Goal: Task Accomplishment & Management: Use online tool/utility

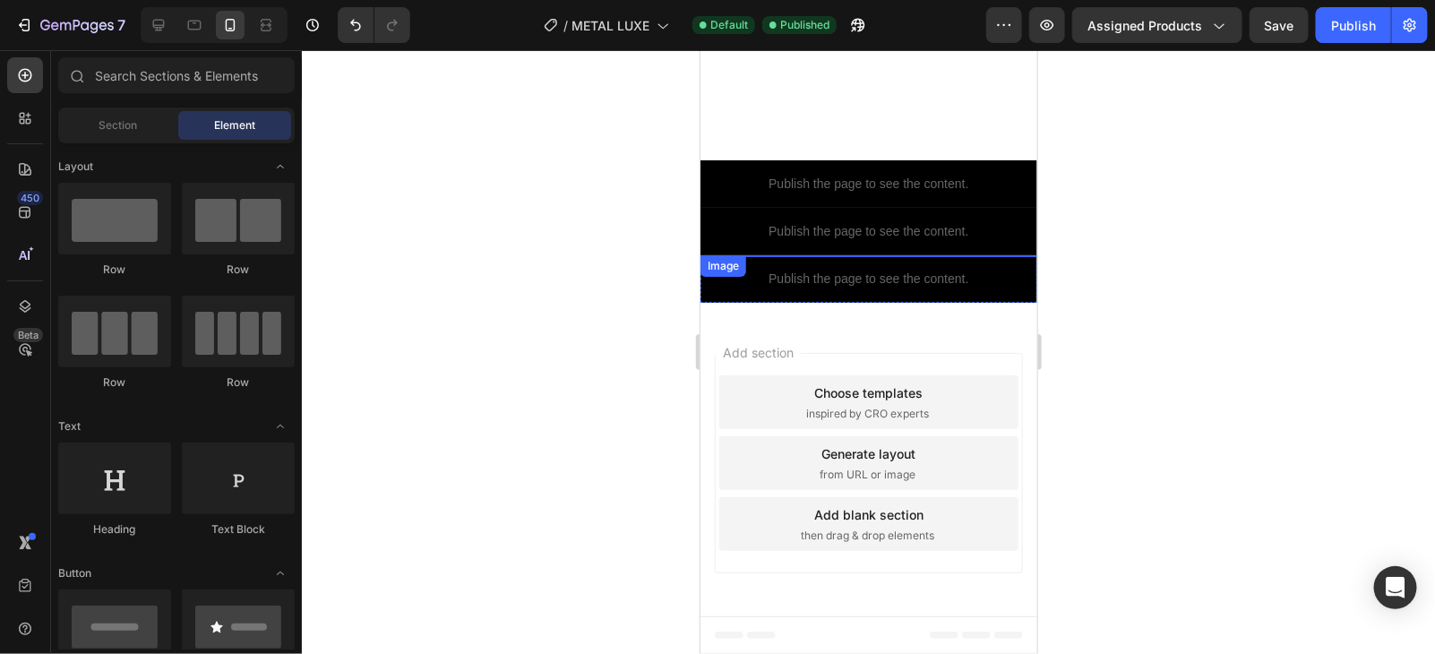
scroll to position [223, 0]
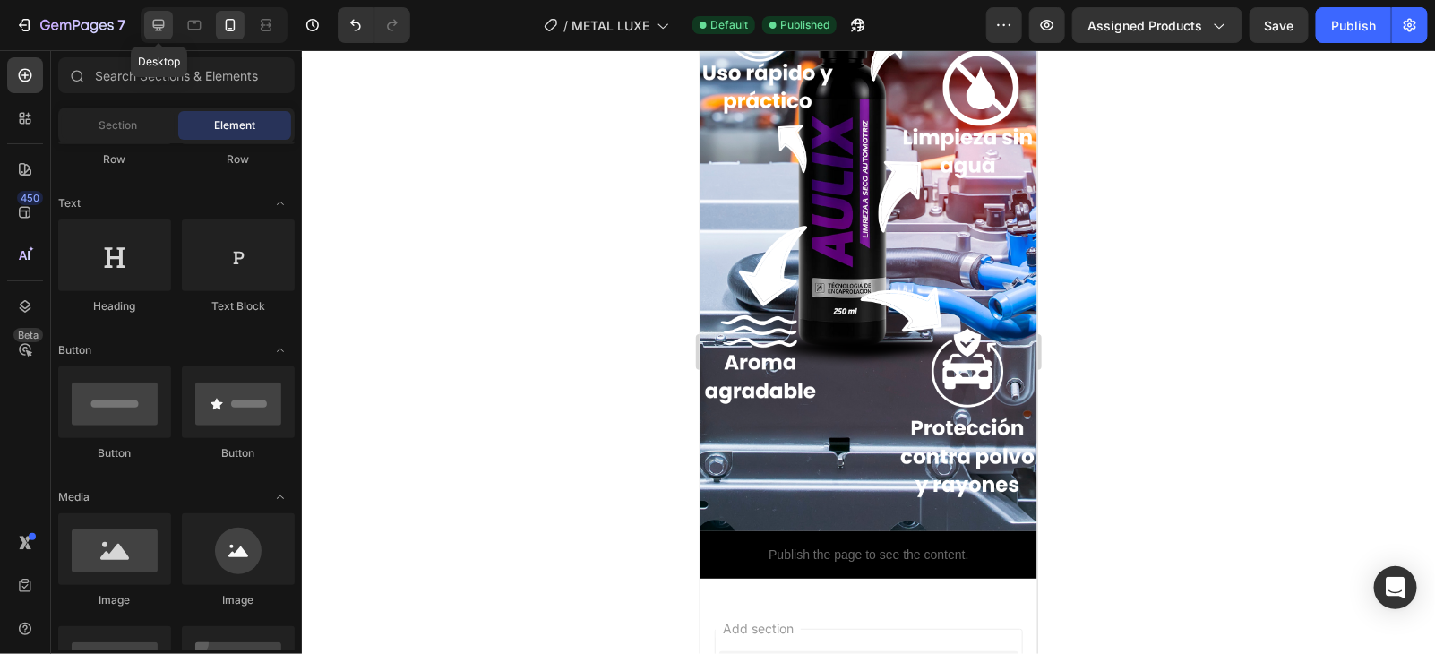
click at [161, 34] on div at bounding box center [158, 25] width 29 height 29
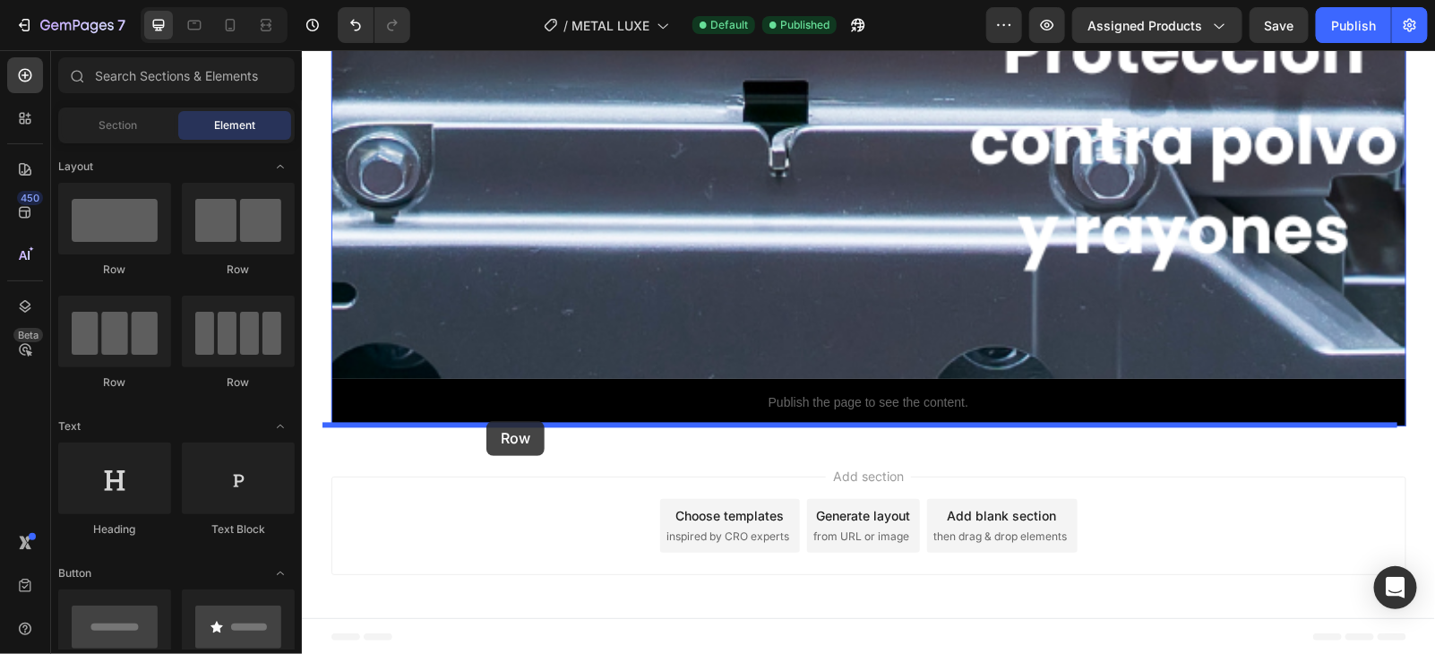
drag, startPoint x: 400, startPoint y: 262, endPoint x: 486, endPoint y: 420, distance: 180.4
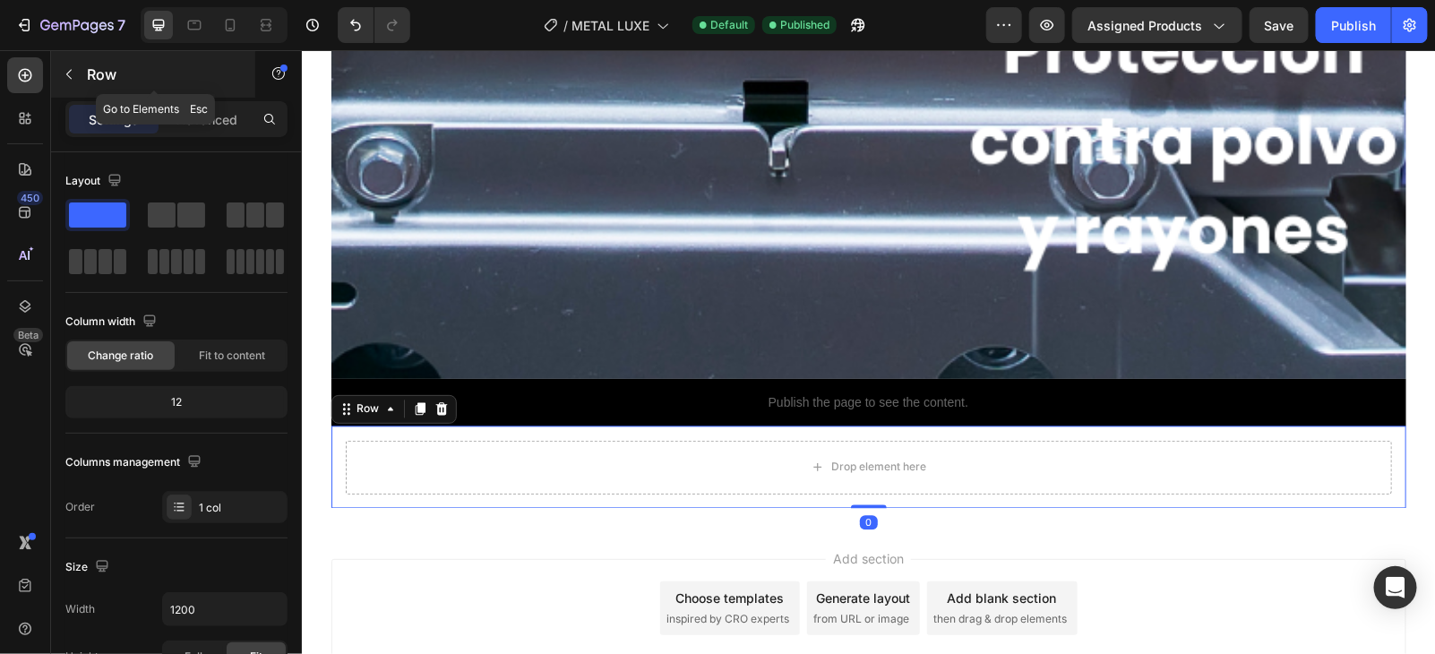
click at [75, 83] on button "button" at bounding box center [69, 74] width 29 height 29
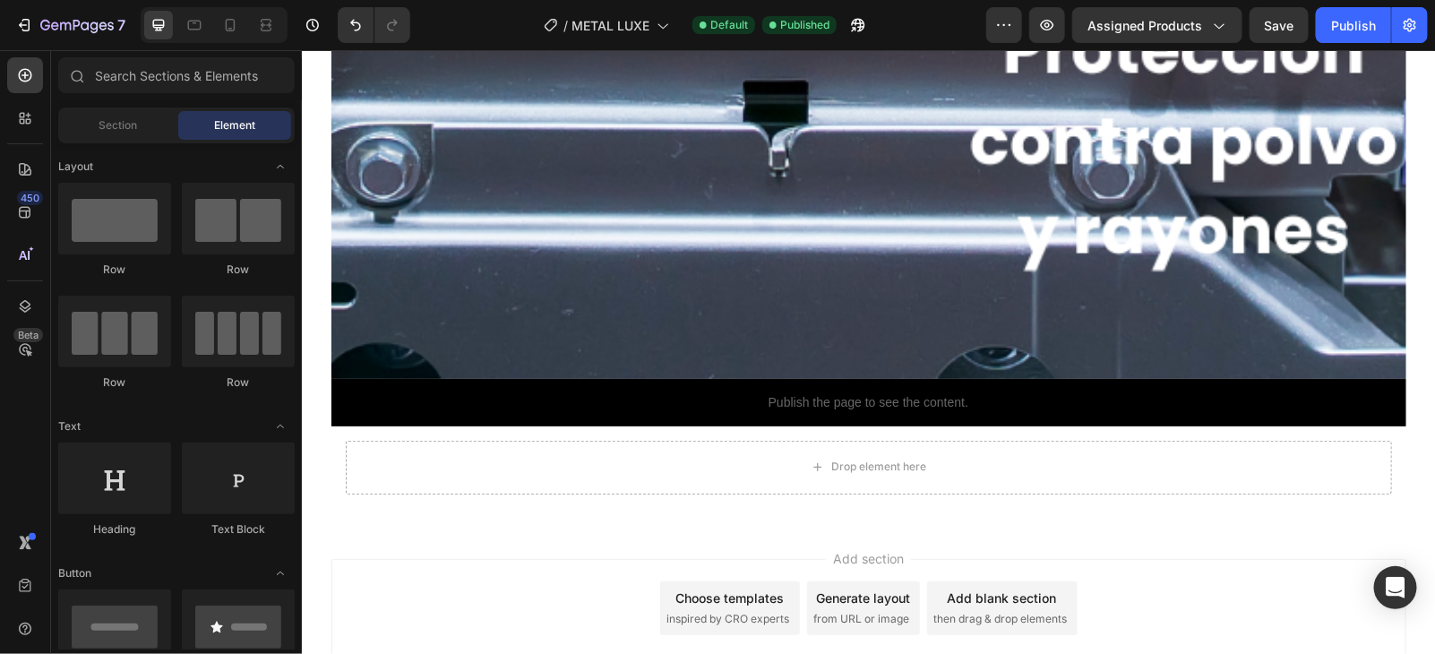
scroll to position [223, 0]
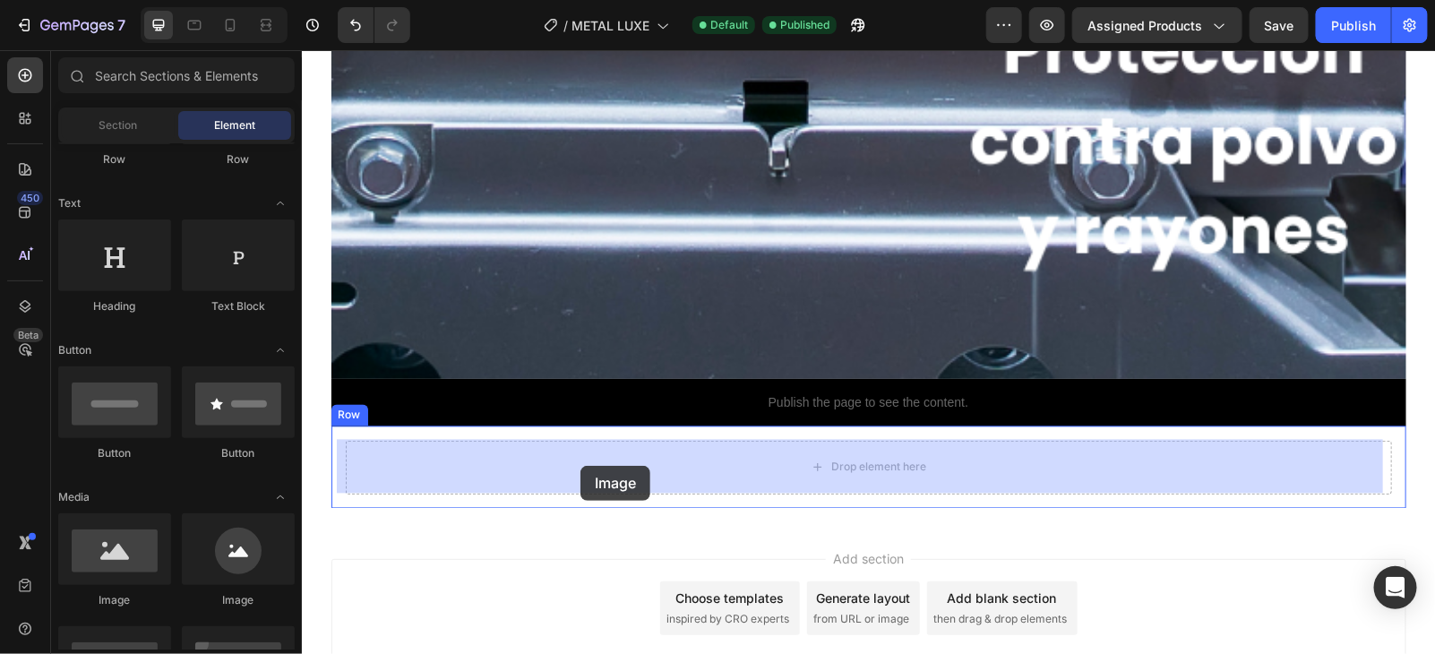
drag, startPoint x: 433, startPoint y: 605, endPoint x: 578, endPoint y: 465, distance: 201.5
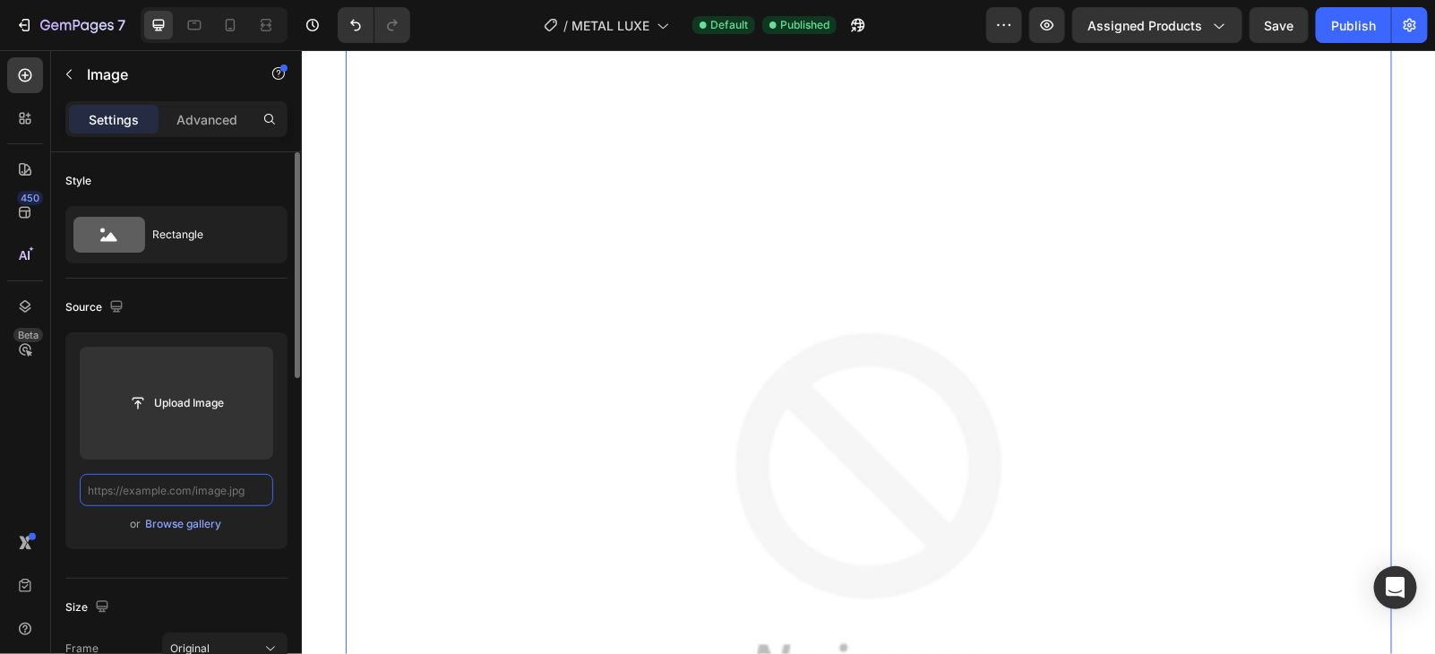
scroll to position [0, 0]
paste input "[URL][DOMAIN_NAME]"
type input "[URL][DOMAIN_NAME]"
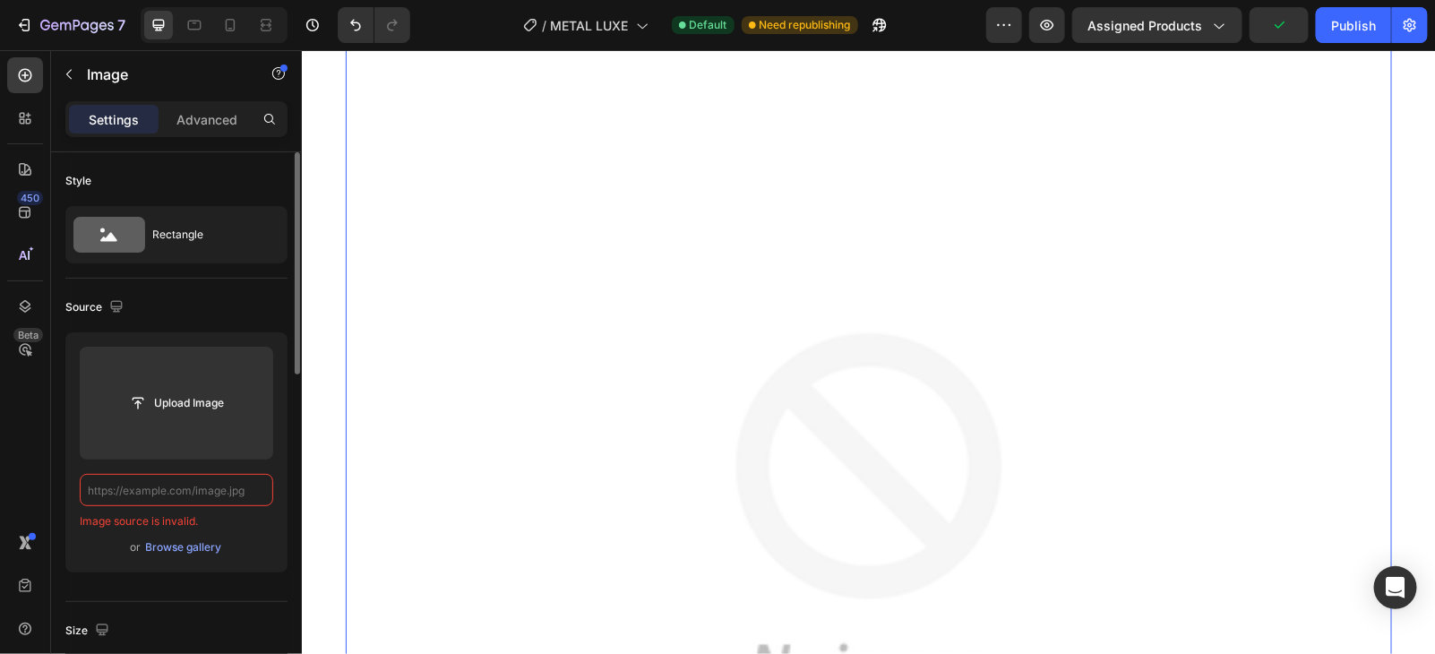
paste input "[URL][DOMAIN_NAME]"
type input "[URL][DOMAIN_NAME]"
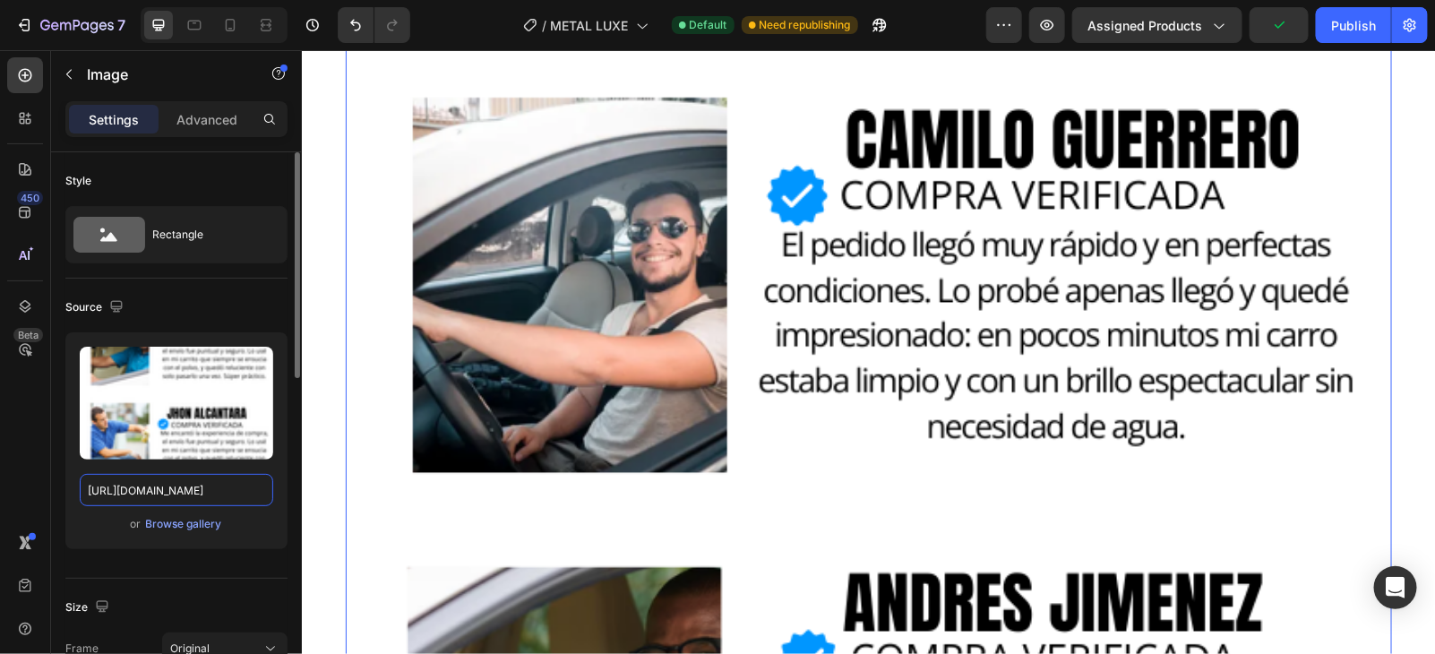
scroll to position [12842, 0]
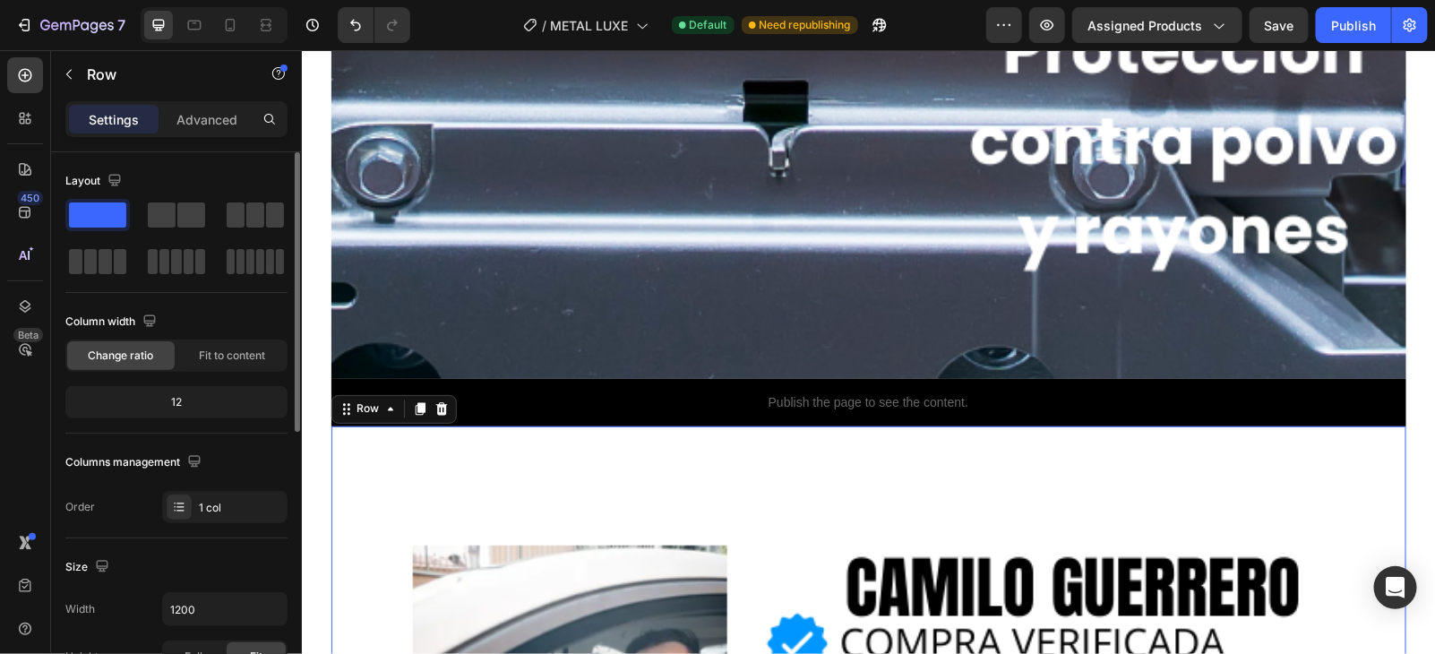
click at [214, 102] on div "Settings Advanced" at bounding box center [176, 119] width 222 height 36
click at [211, 114] on p "Advanced" at bounding box center [207, 119] width 61 height 19
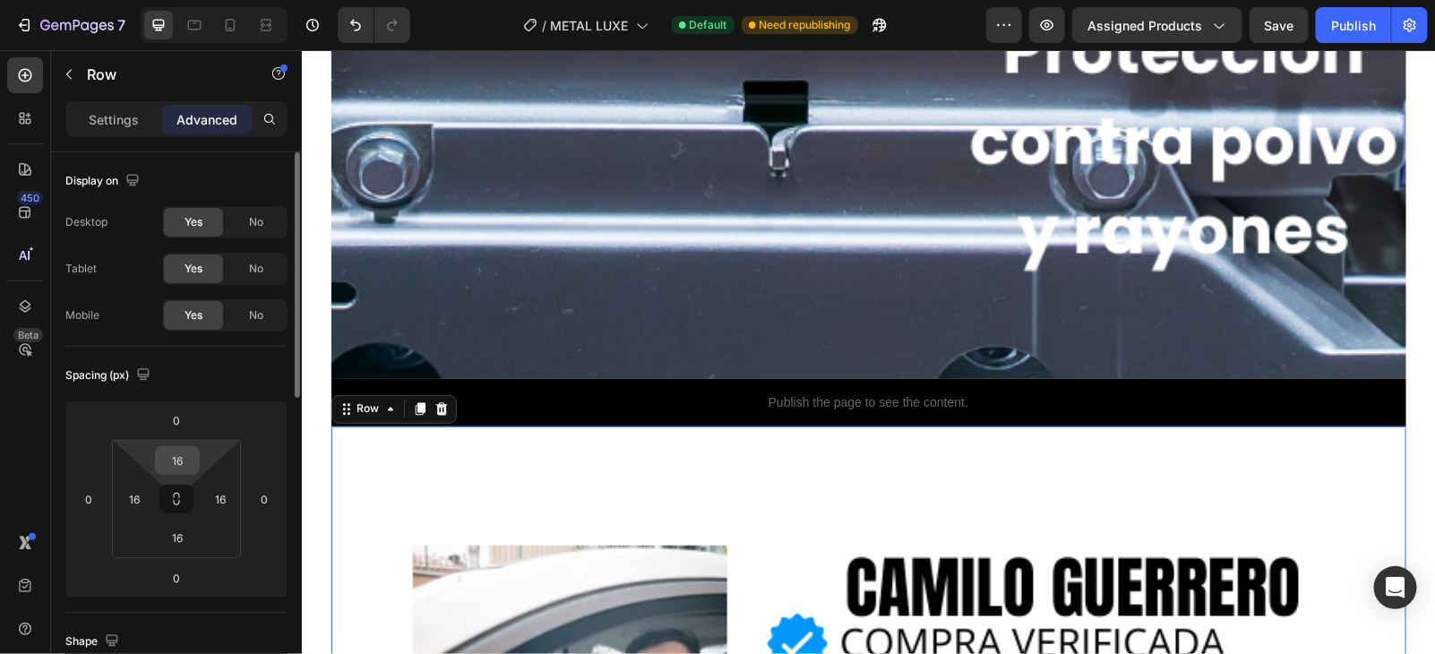
click at [186, 462] on input "16" at bounding box center [177, 460] width 36 height 27
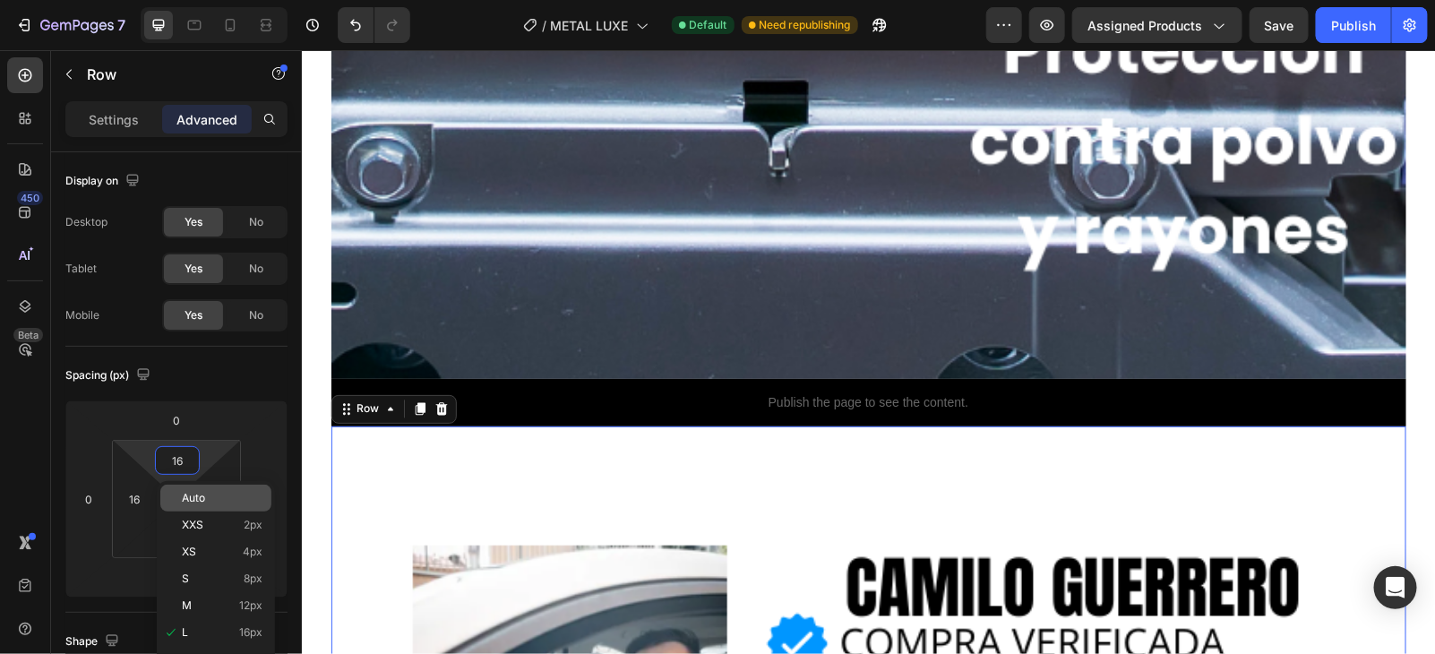
click at [199, 496] on span "Auto" at bounding box center [193, 498] width 23 height 13
type input "Auto"
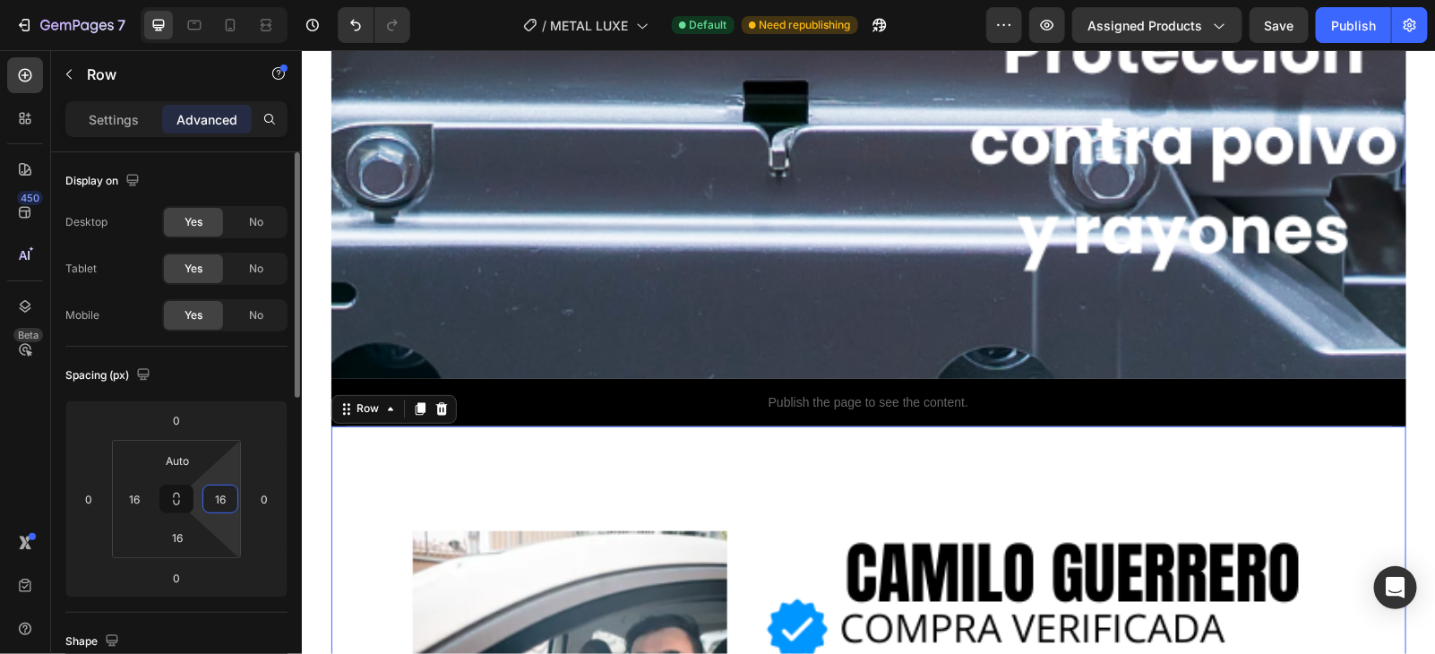
click at [232, 502] on input "16" at bounding box center [220, 499] width 27 height 27
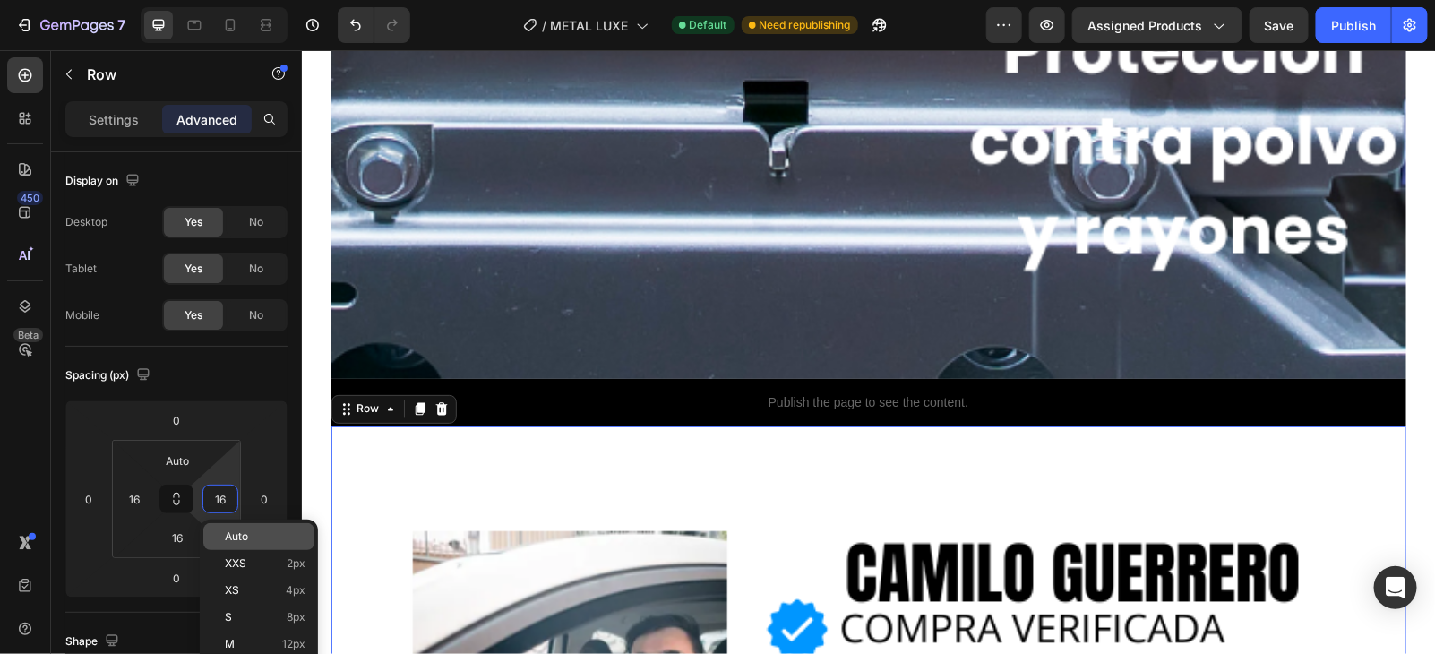
click at [241, 532] on span "Auto" at bounding box center [236, 536] width 23 height 13
type input "Auto"
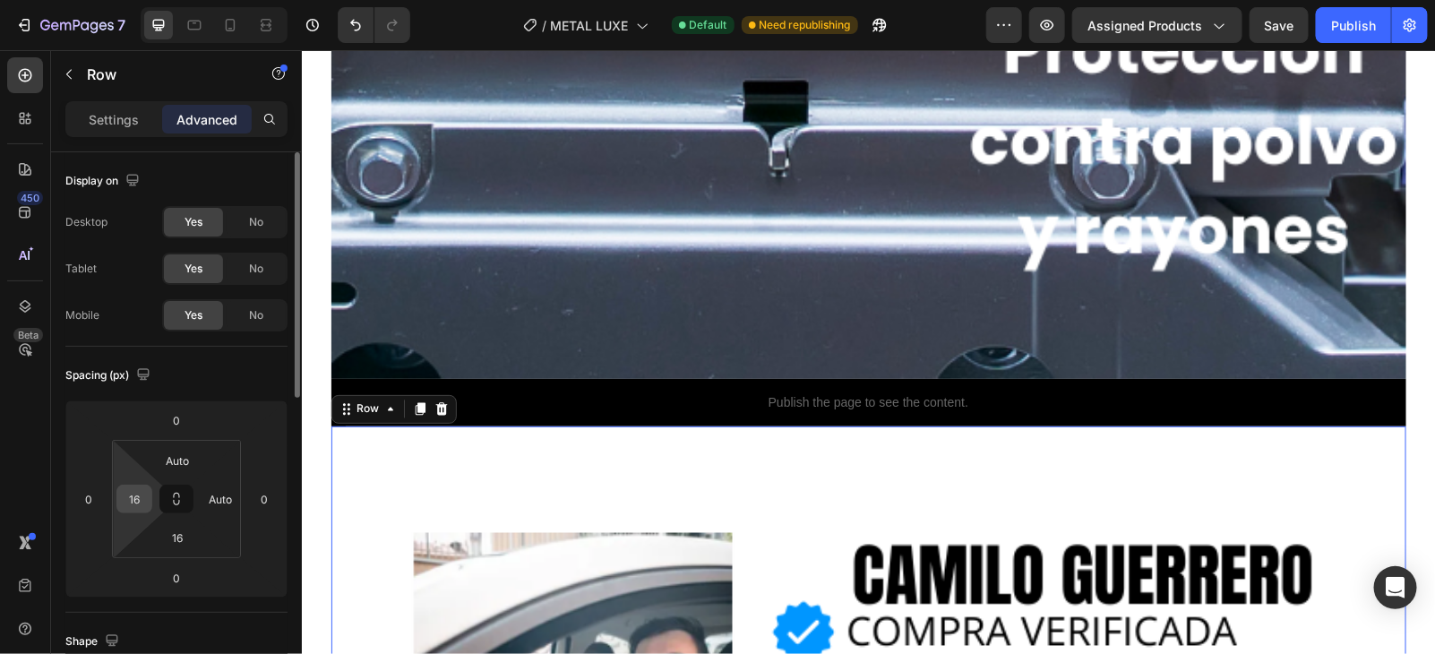
click at [145, 493] on input "16" at bounding box center [134, 499] width 27 height 27
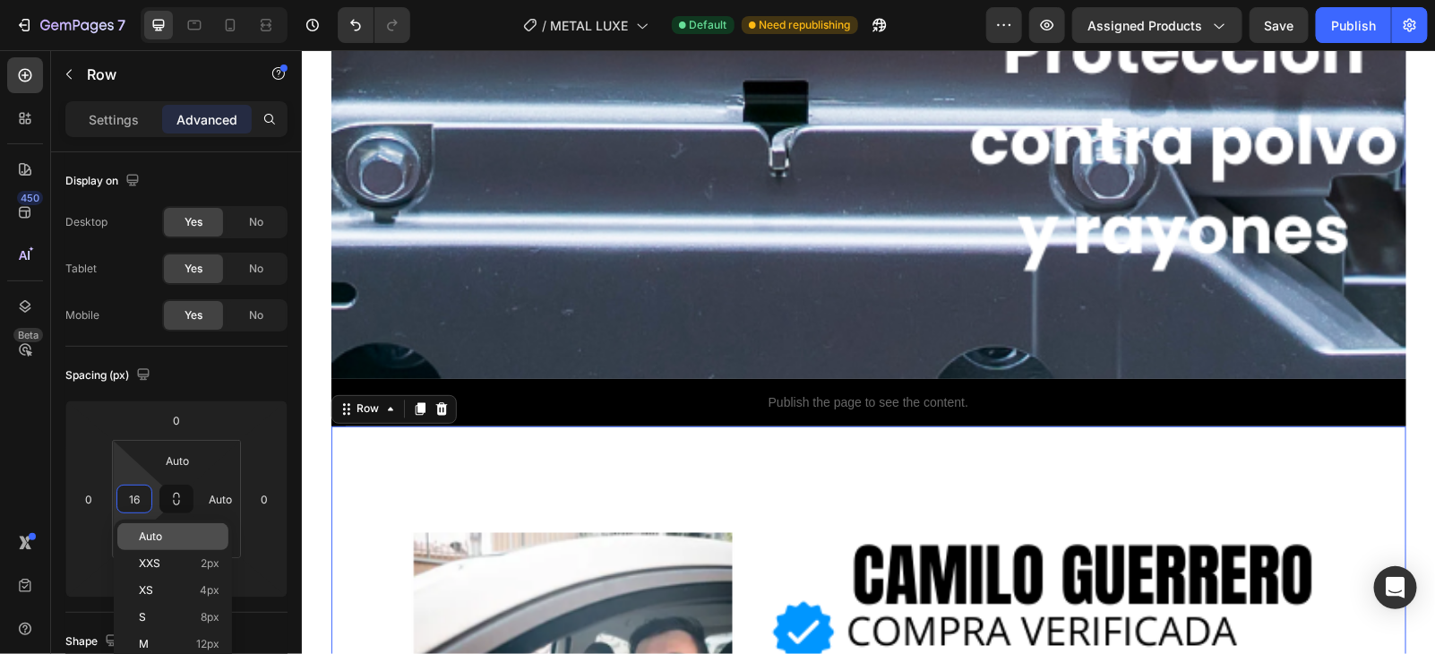
click at [180, 530] on p "Auto" at bounding box center [179, 536] width 81 height 13
type input "Auto"
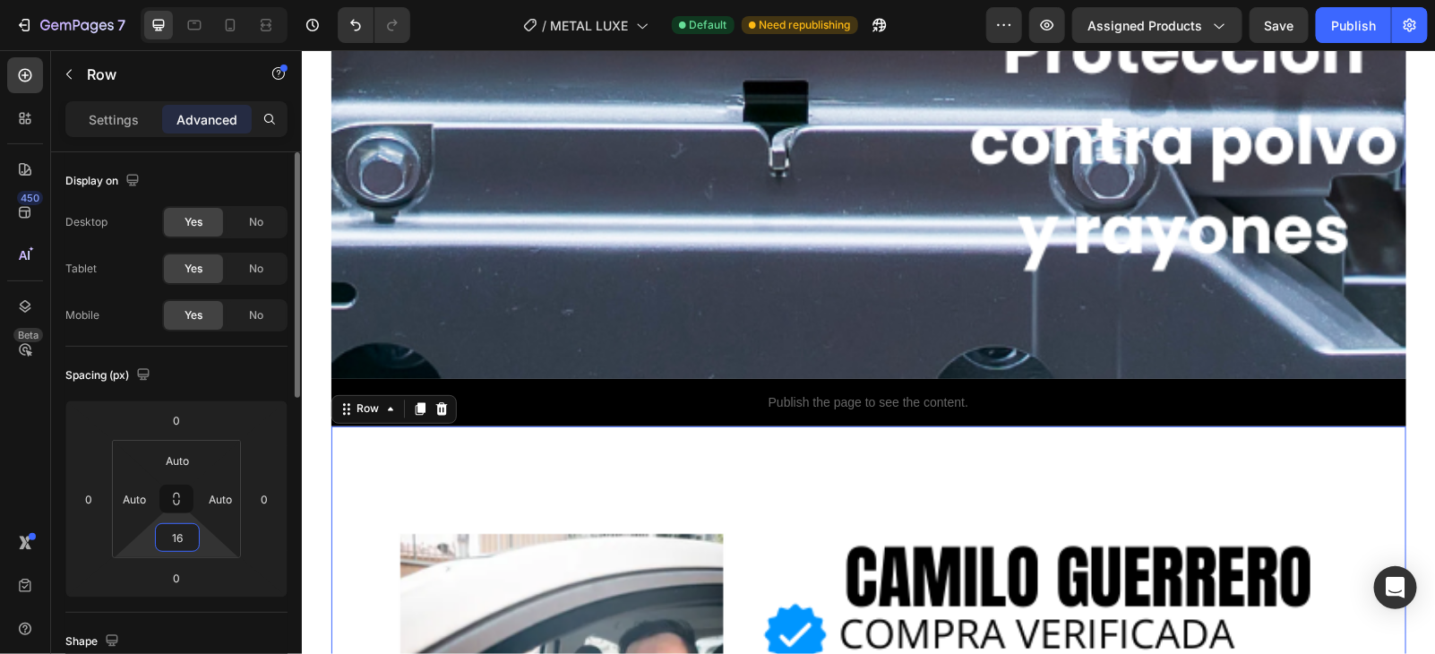
click at [175, 541] on input "16" at bounding box center [177, 537] width 36 height 27
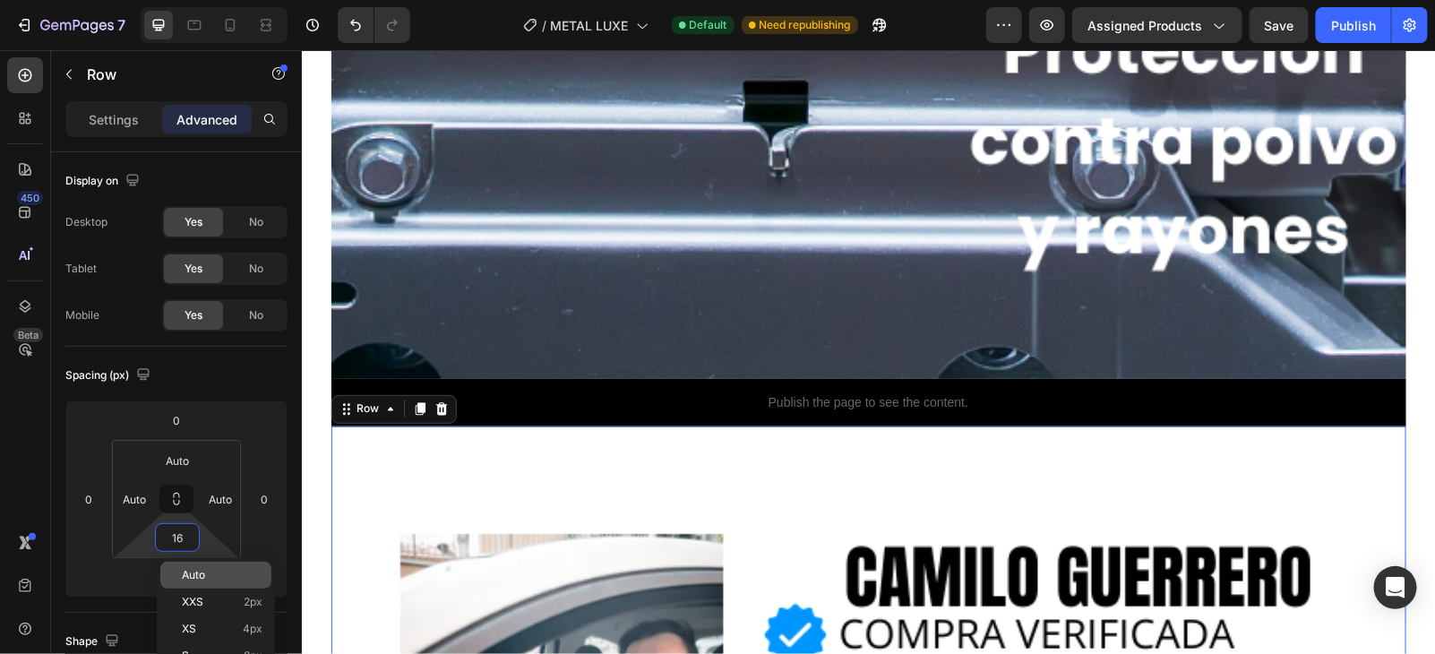
click at [187, 569] on span "Auto" at bounding box center [193, 575] width 23 height 13
type input "Auto"
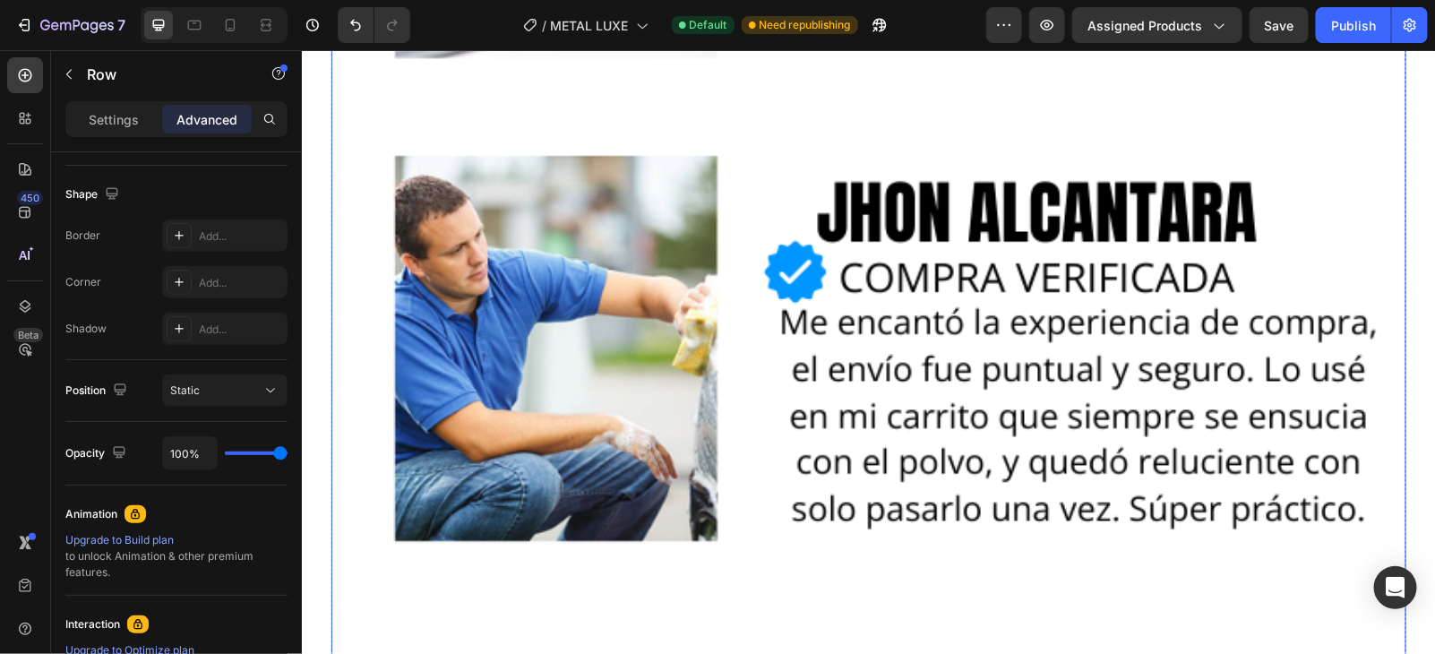
scroll to position [14298, 0]
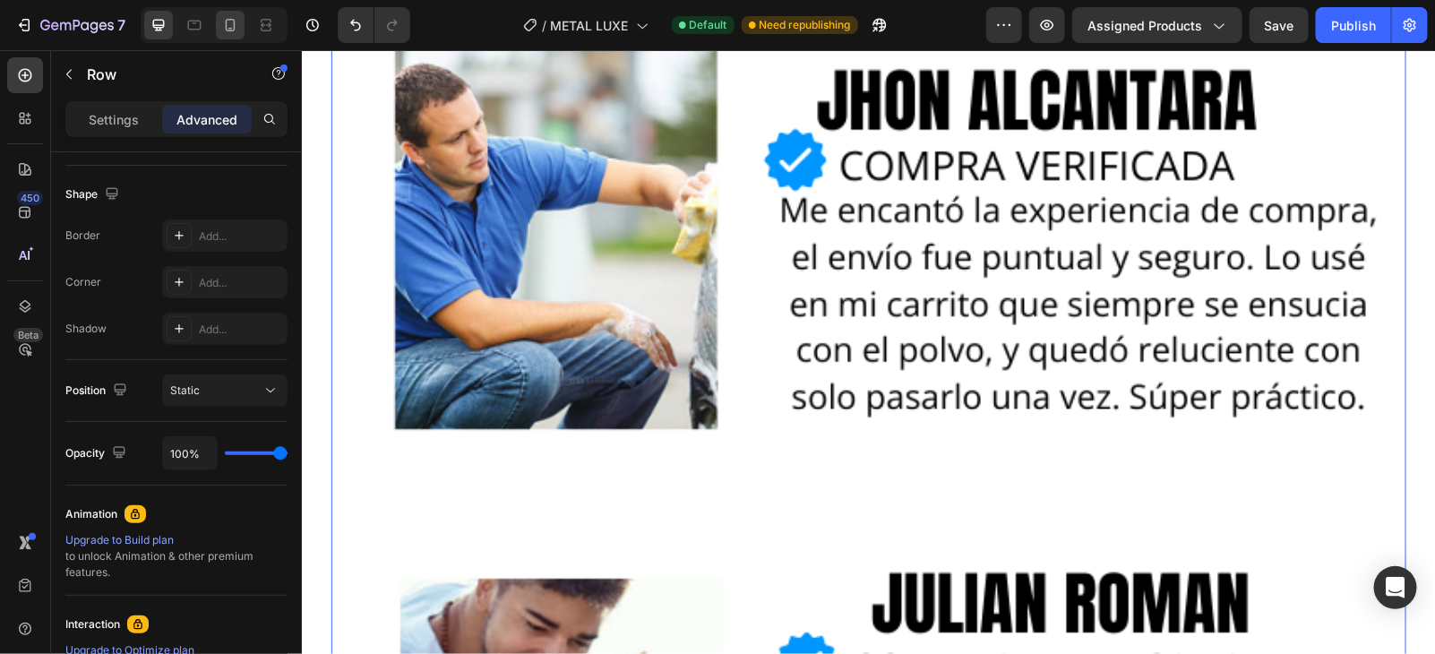
click at [229, 37] on div at bounding box center [230, 25] width 29 height 29
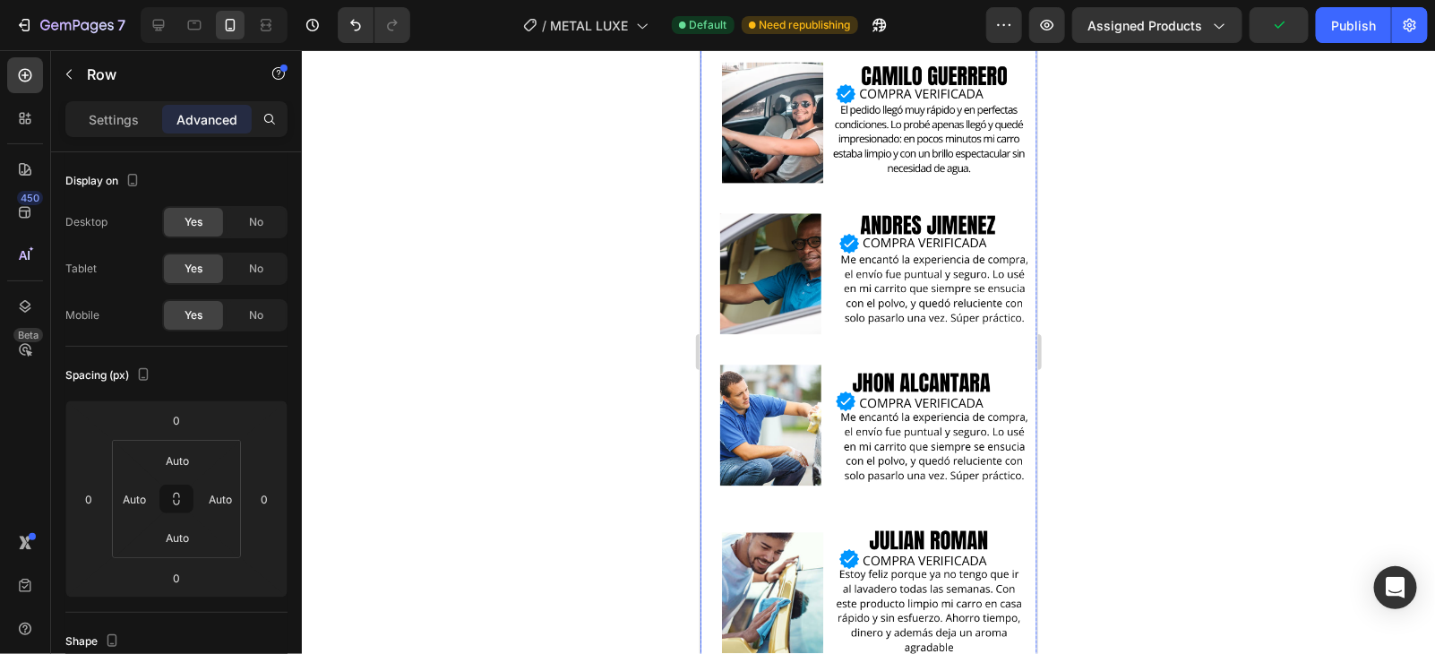
scroll to position [7001, 0]
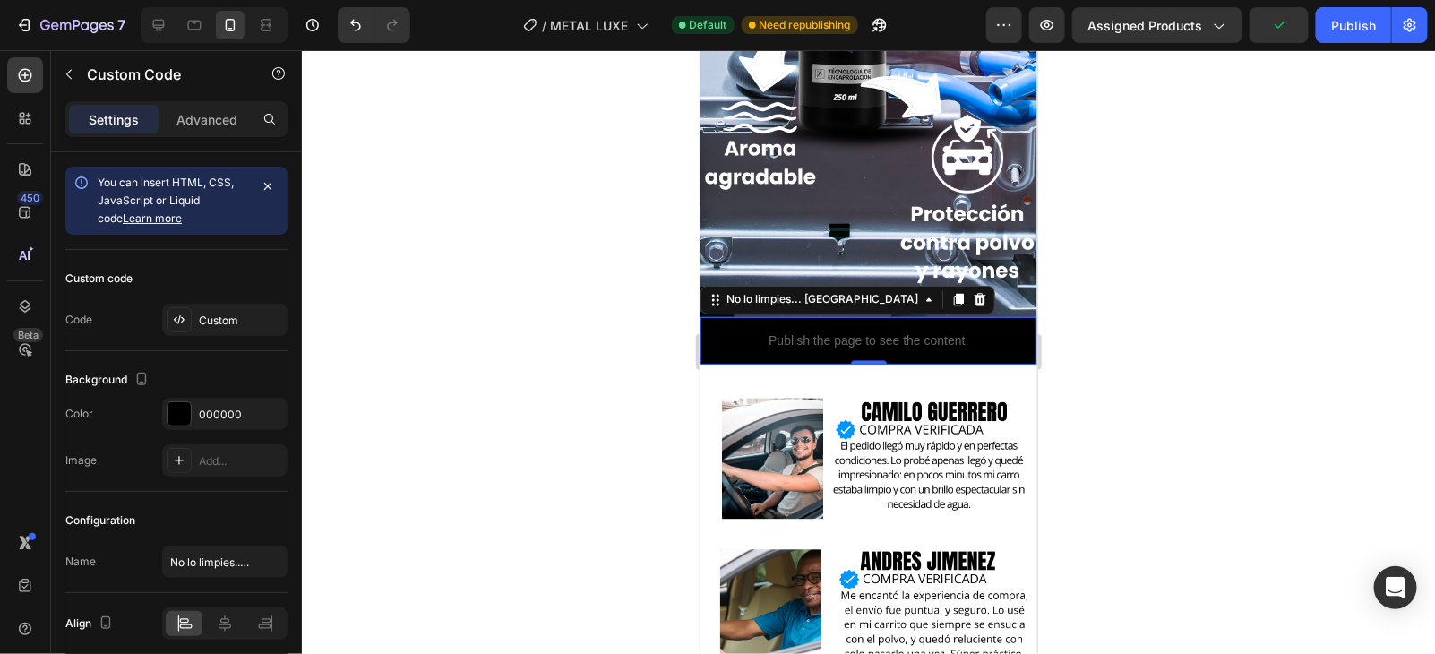
click at [891, 316] on div "Publish the page to see the content." at bounding box center [868, 339] width 337 height 47
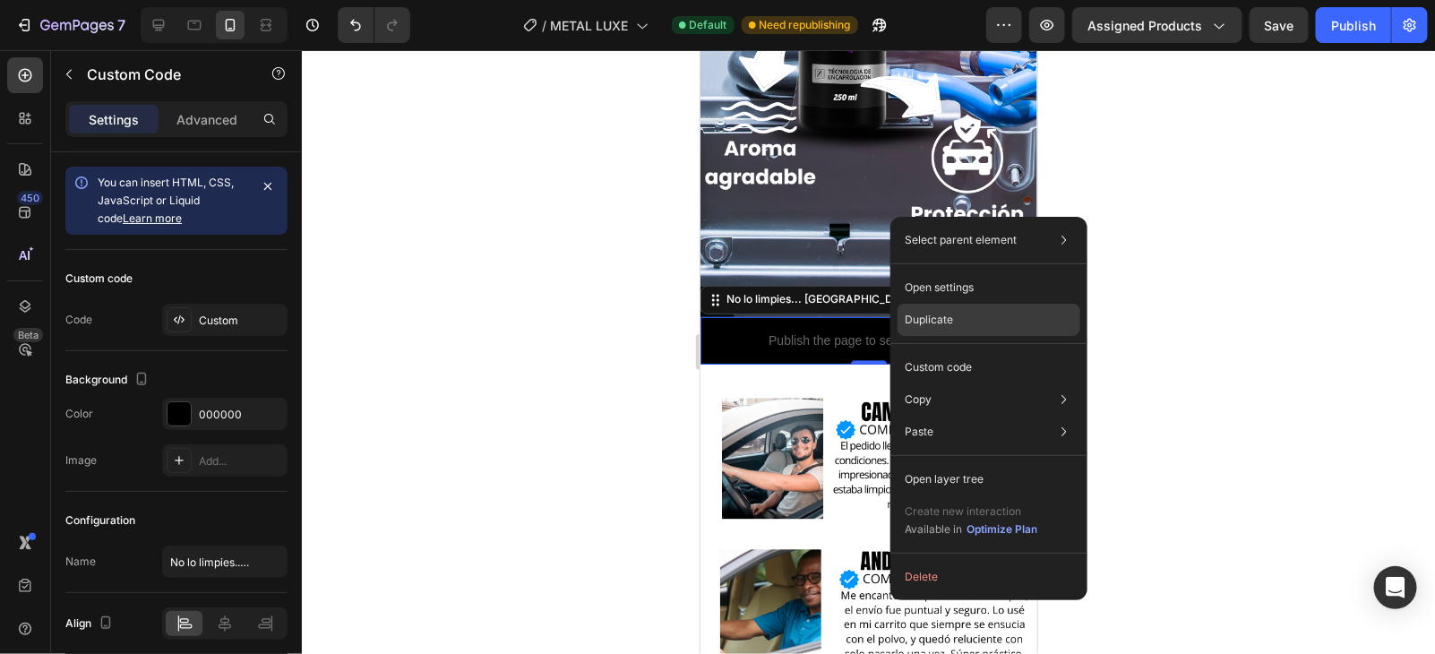
click at [914, 324] on p "Duplicate" at bounding box center [929, 320] width 48 height 16
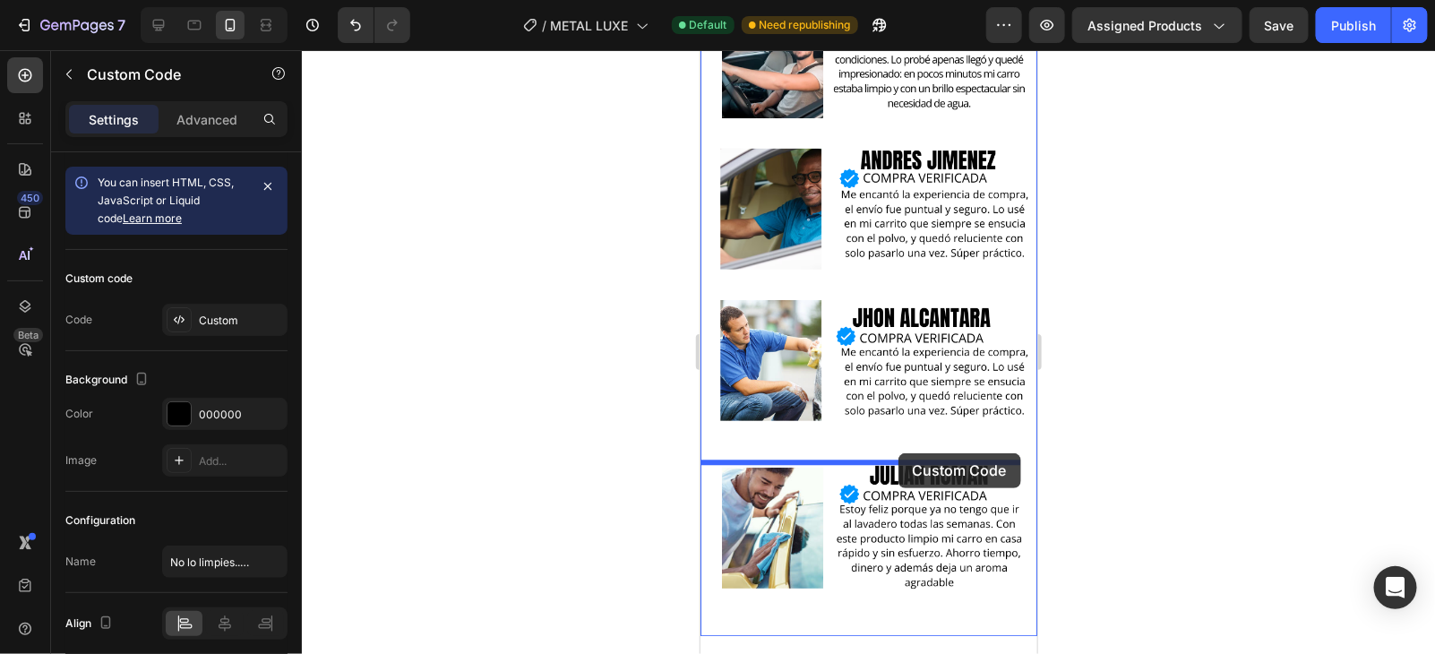
drag, startPoint x: 923, startPoint y: 256, endPoint x: 898, endPoint y: 452, distance: 197.8
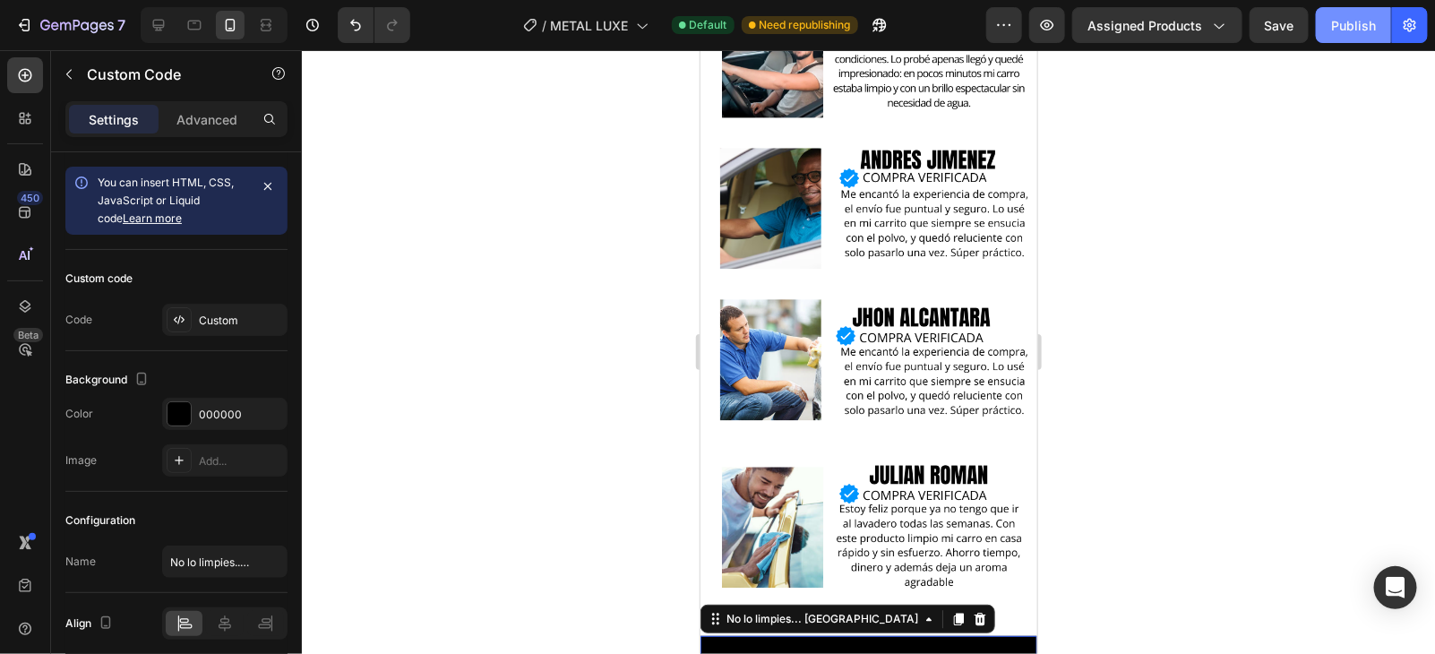
click at [1358, 31] on div "Publish" at bounding box center [1353, 25] width 45 height 19
click at [837, 288] on img at bounding box center [868, 298] width 337 height 673
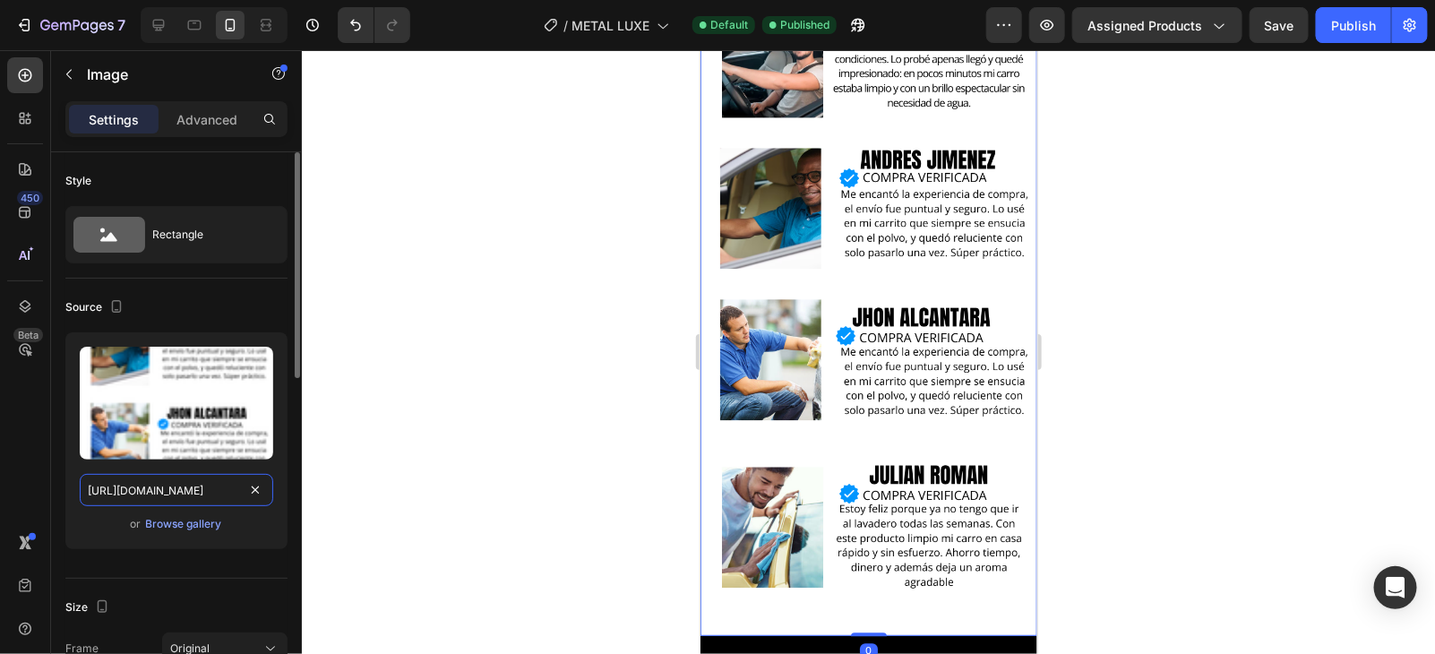
drag, startPoint x: 251, startPoint y: 502, endPoint x: 252, endPoint y: 488, distance: 13.5
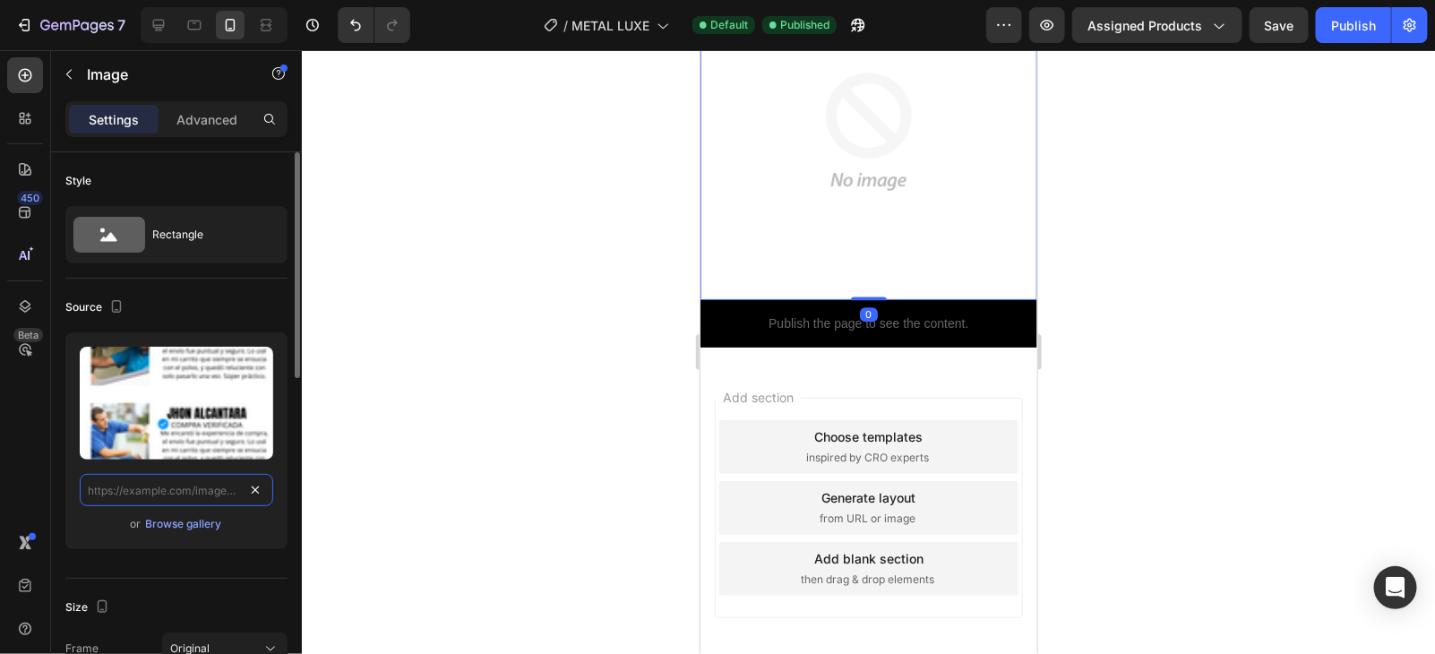
scroll to position [7203, 0]
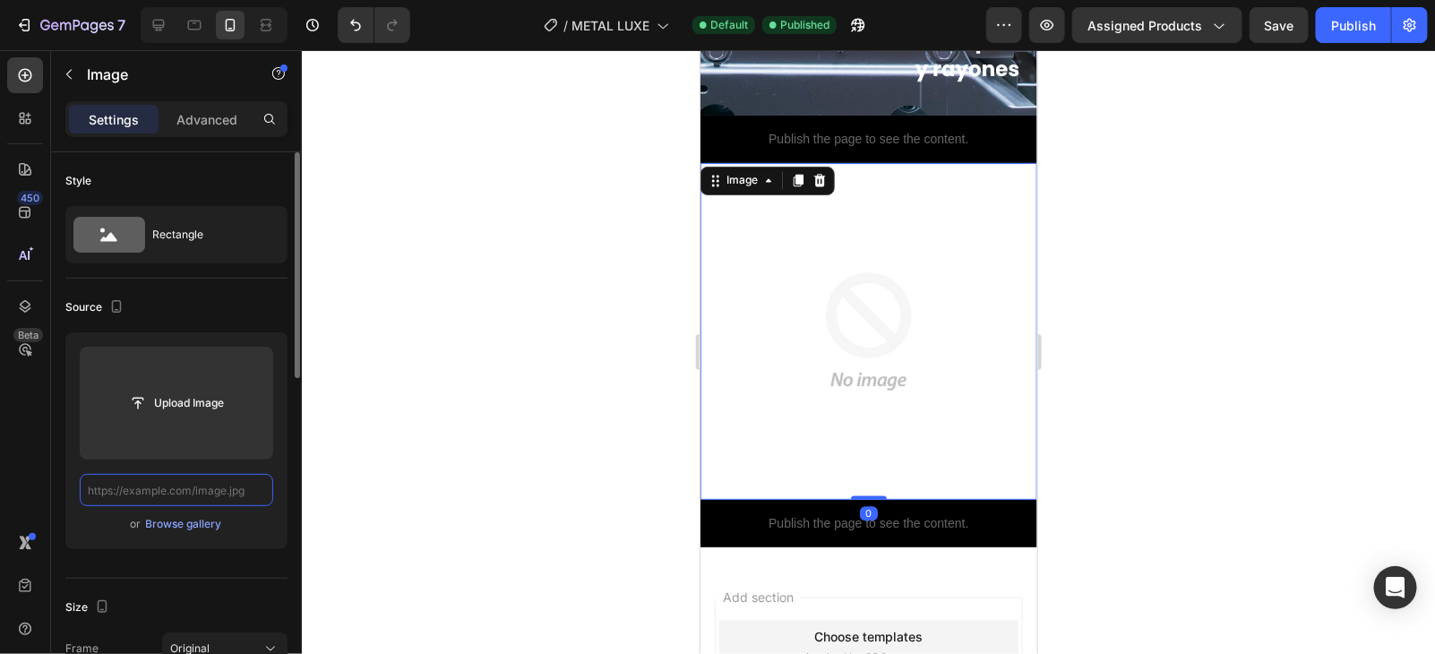
paste input "[URL][DOMAIN_NAME]"
type input "[URL][DOMAIN_NAME]"
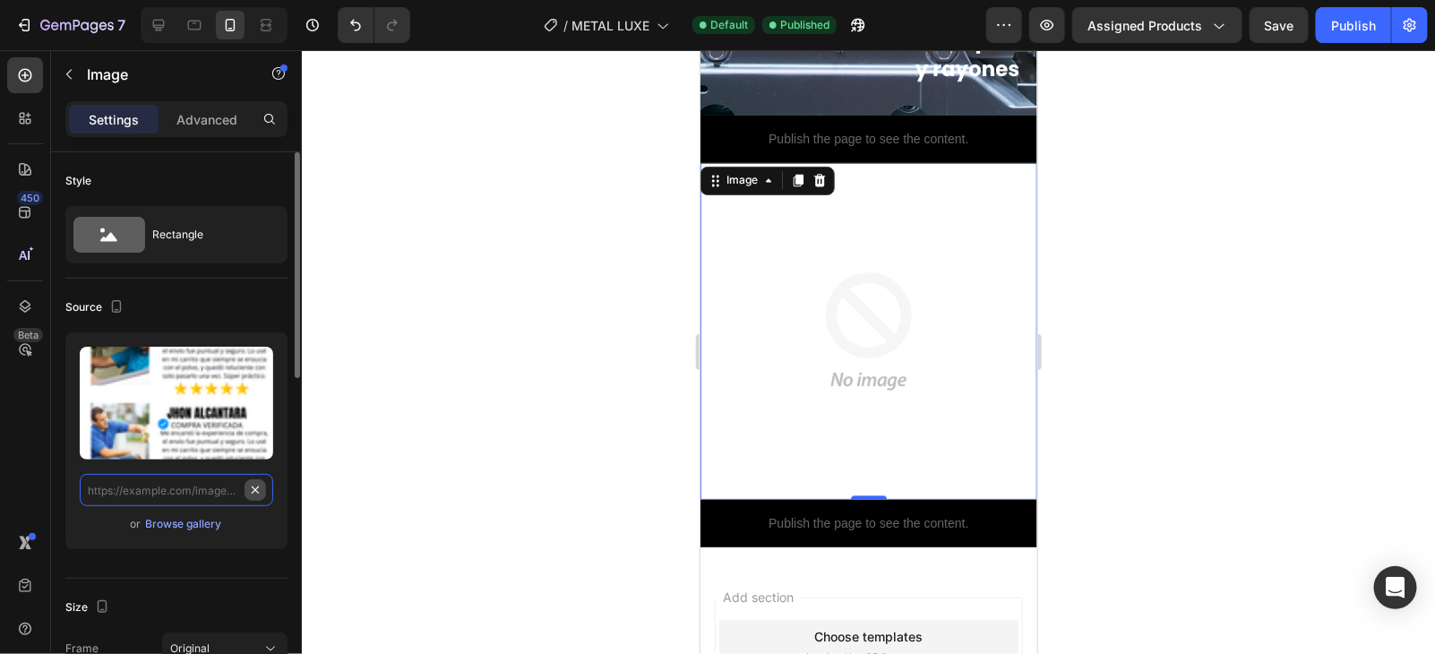
scroll to position [0, 0]
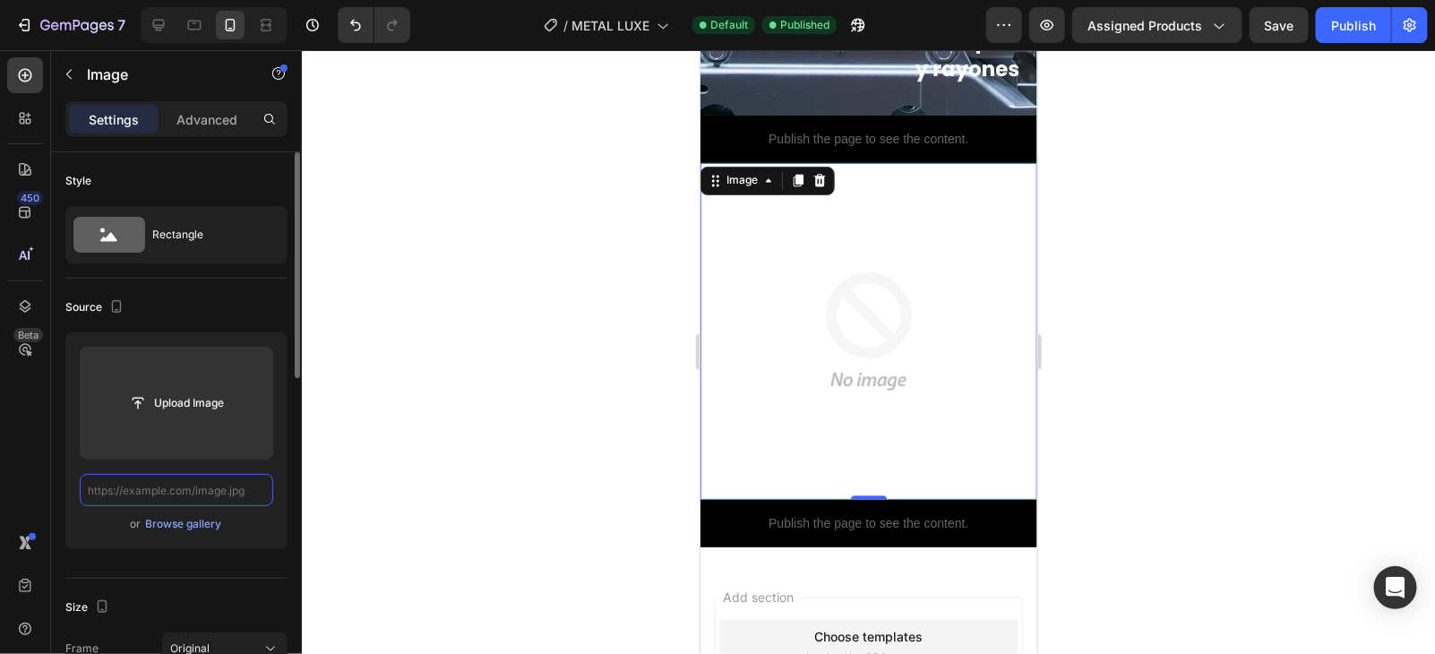
paste input "[URL][DOMAIN_NAME]"
type input "[URL][DOMAIN_NAME]"
paste input "[URL][DOMAIN_NAME]"
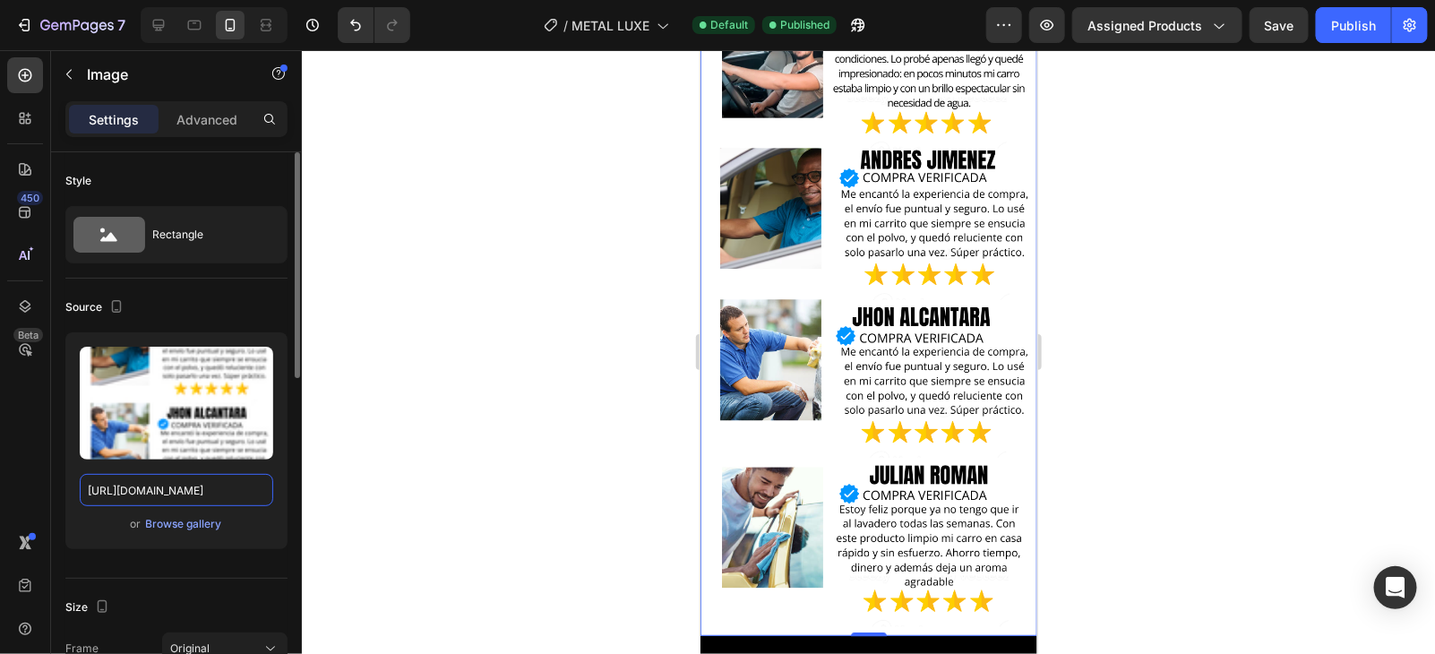
scroll to position [7066, 0]
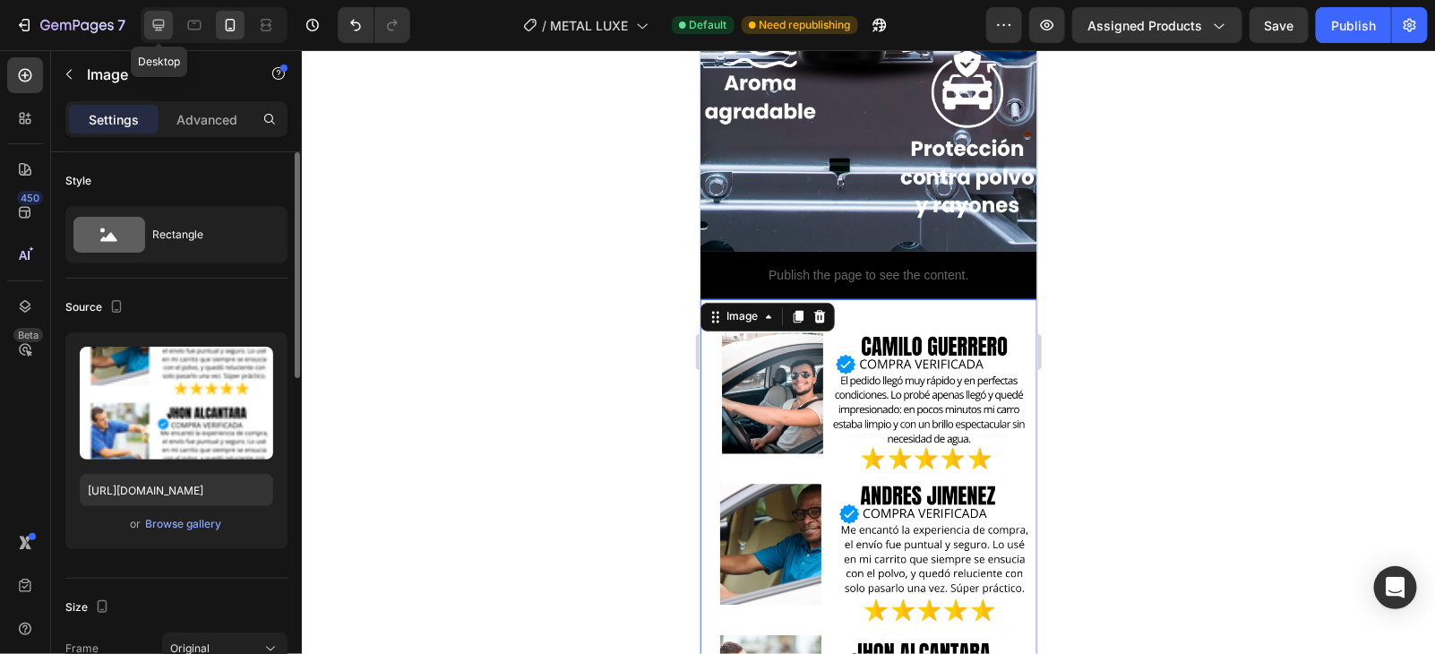
click at [145, 24] on div at bounding box center [158, 25] width 29 height 29
type input "[URL][DOMAIN_NAME]"
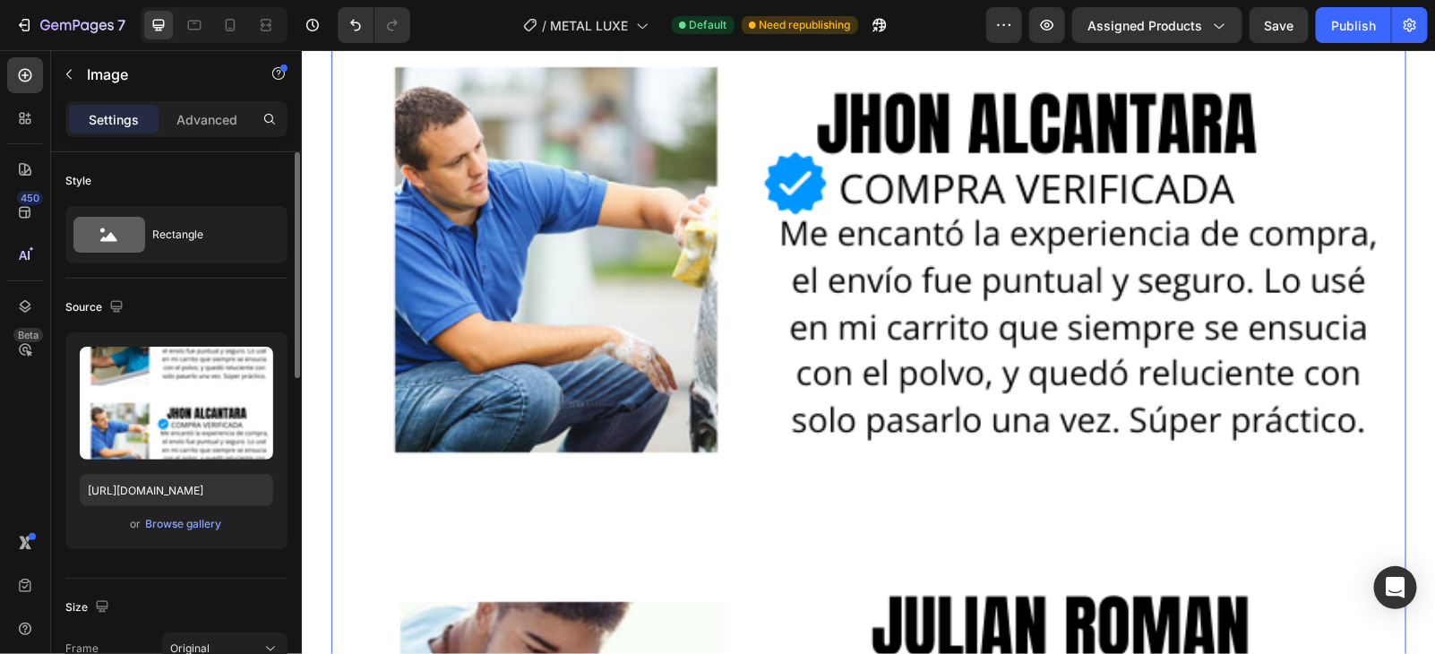
scroll to position [14834, 0]
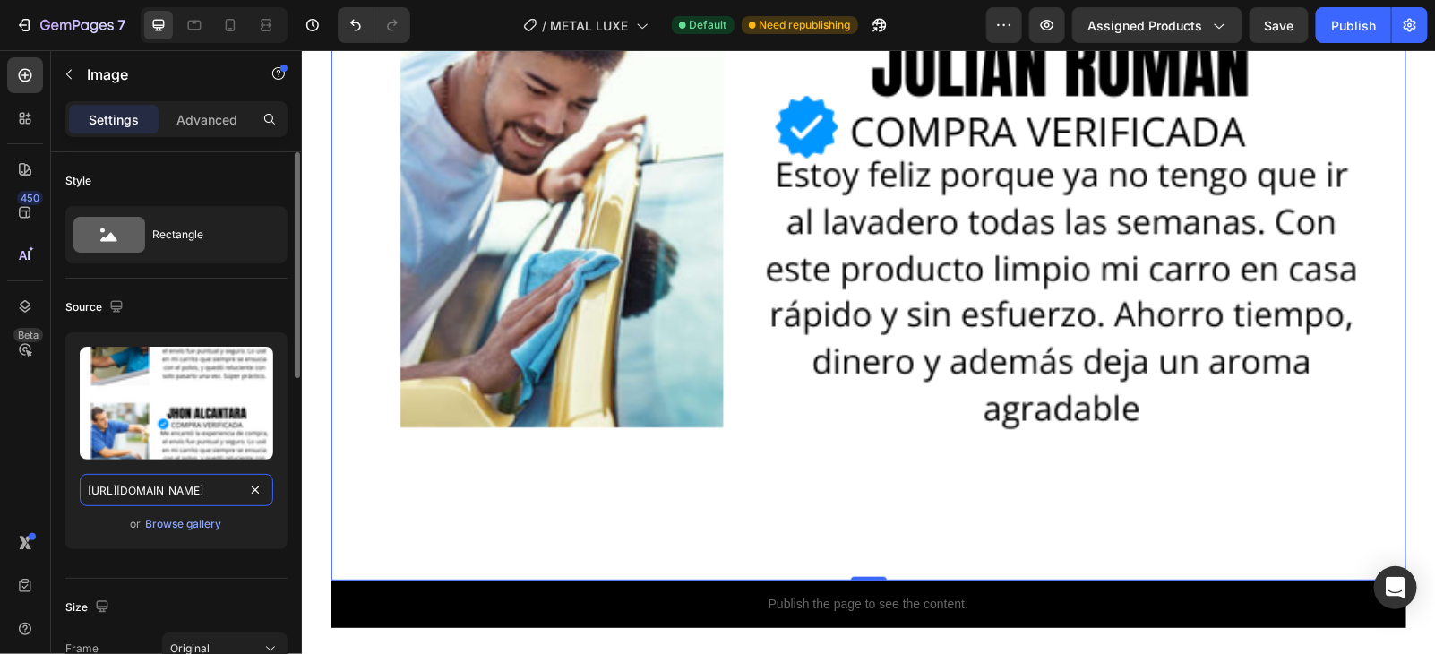
click at [257, 502] on input "[URL][DOMAIN_NAME]" at bounding box center [177, 490] width 194 height 32
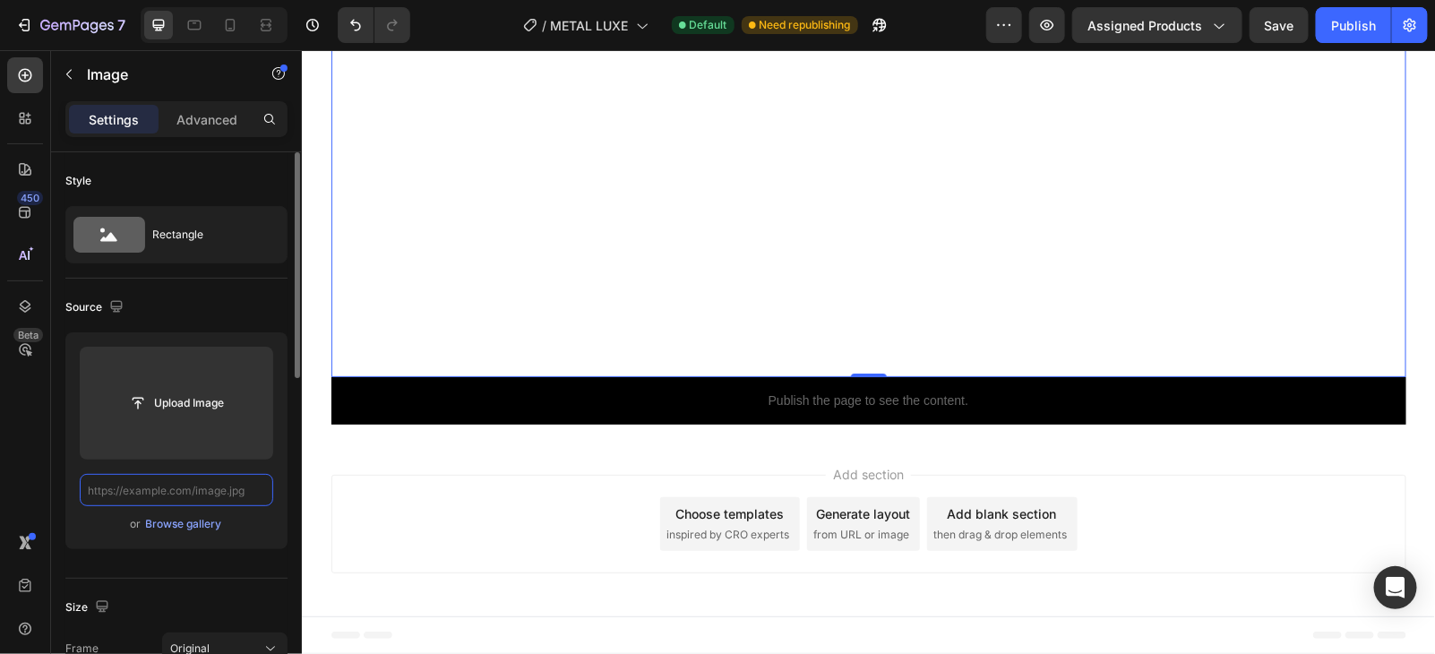
scroll to position [13964, 0]
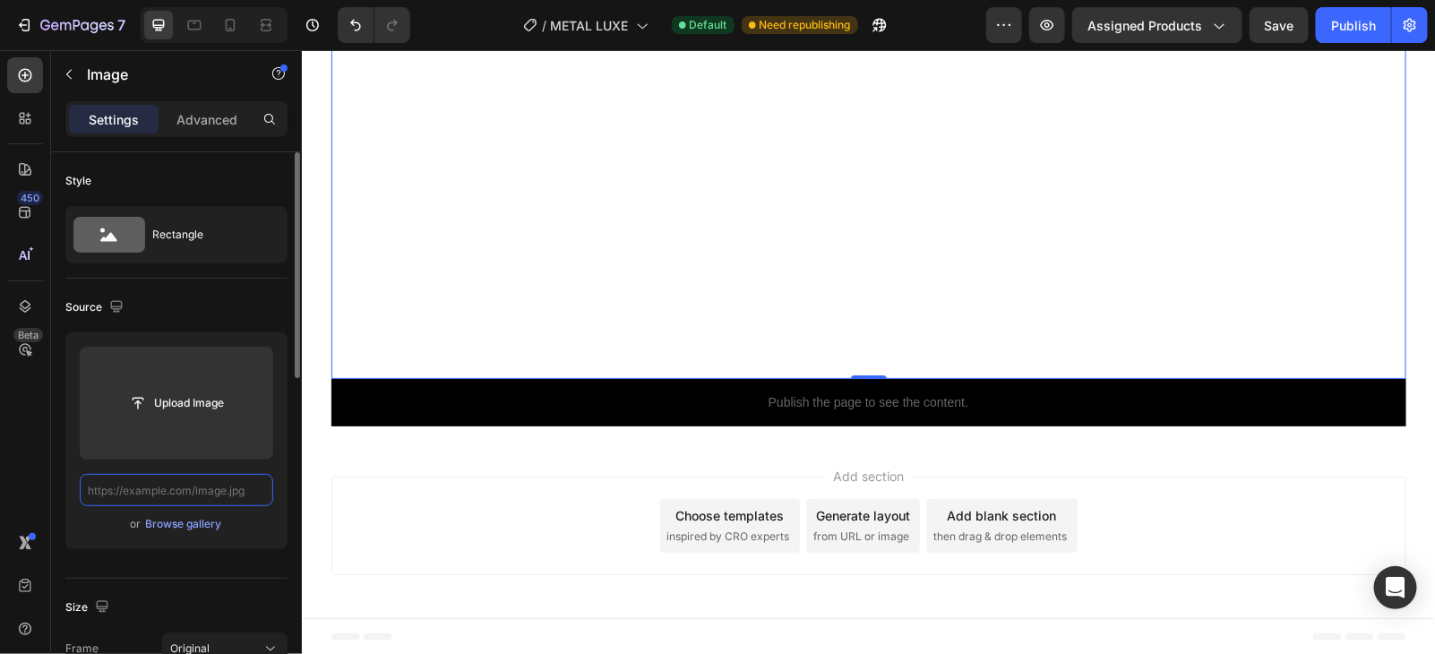
paste input "[URL][DOMAIN_NAME]"
type input "[URL][DOMAIN_NAME]"
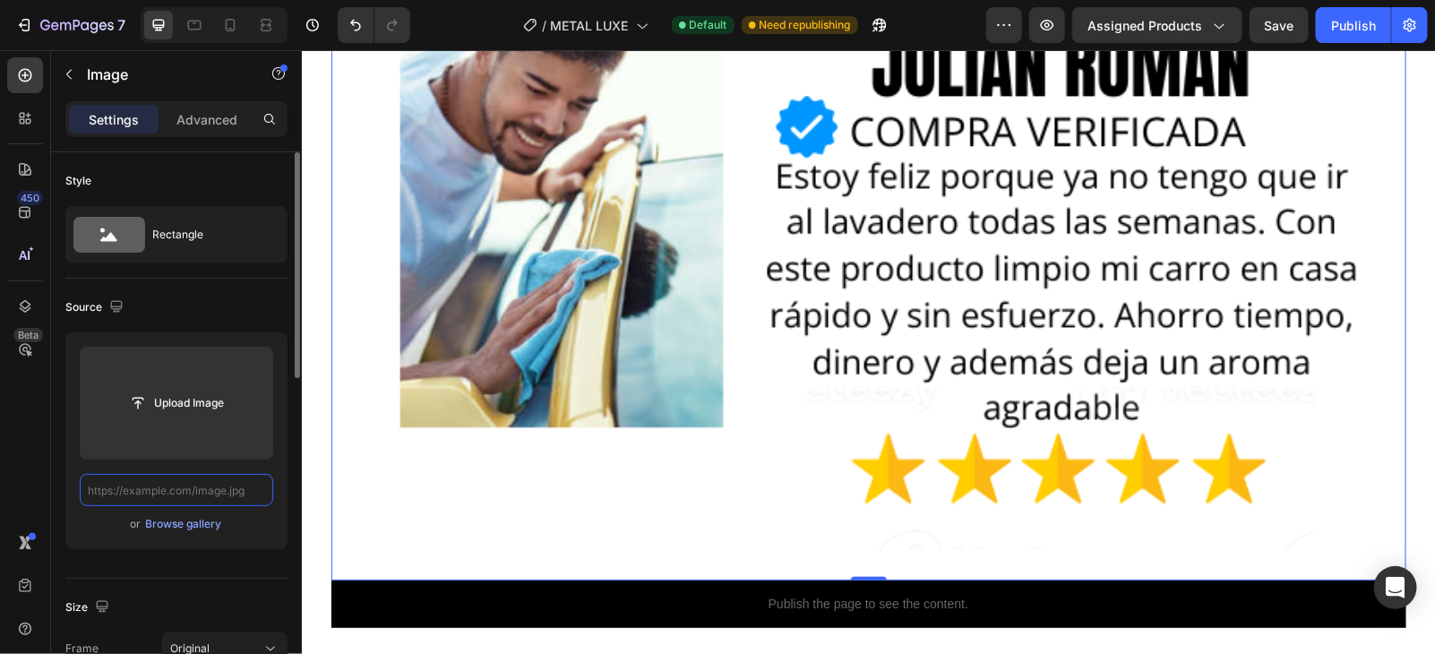
scroll to position [0, 0]
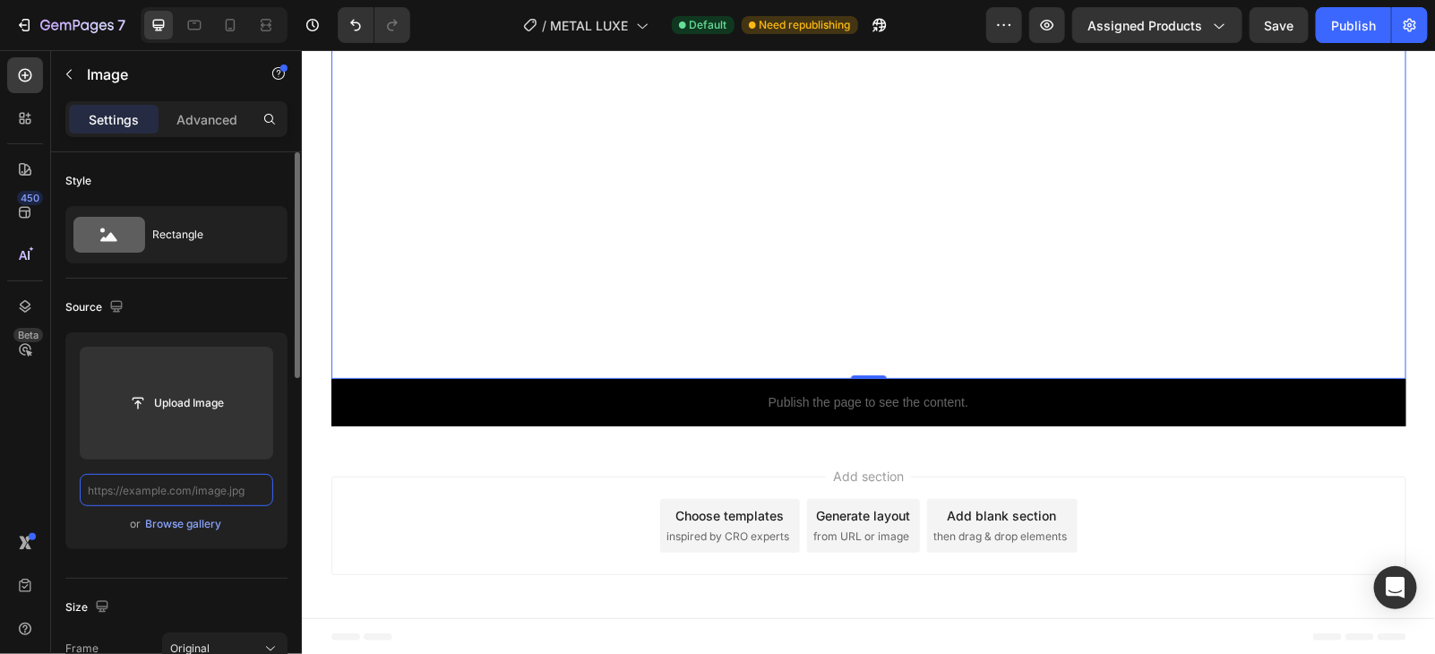
paste input "[URL][DOMAIN_NAME]"
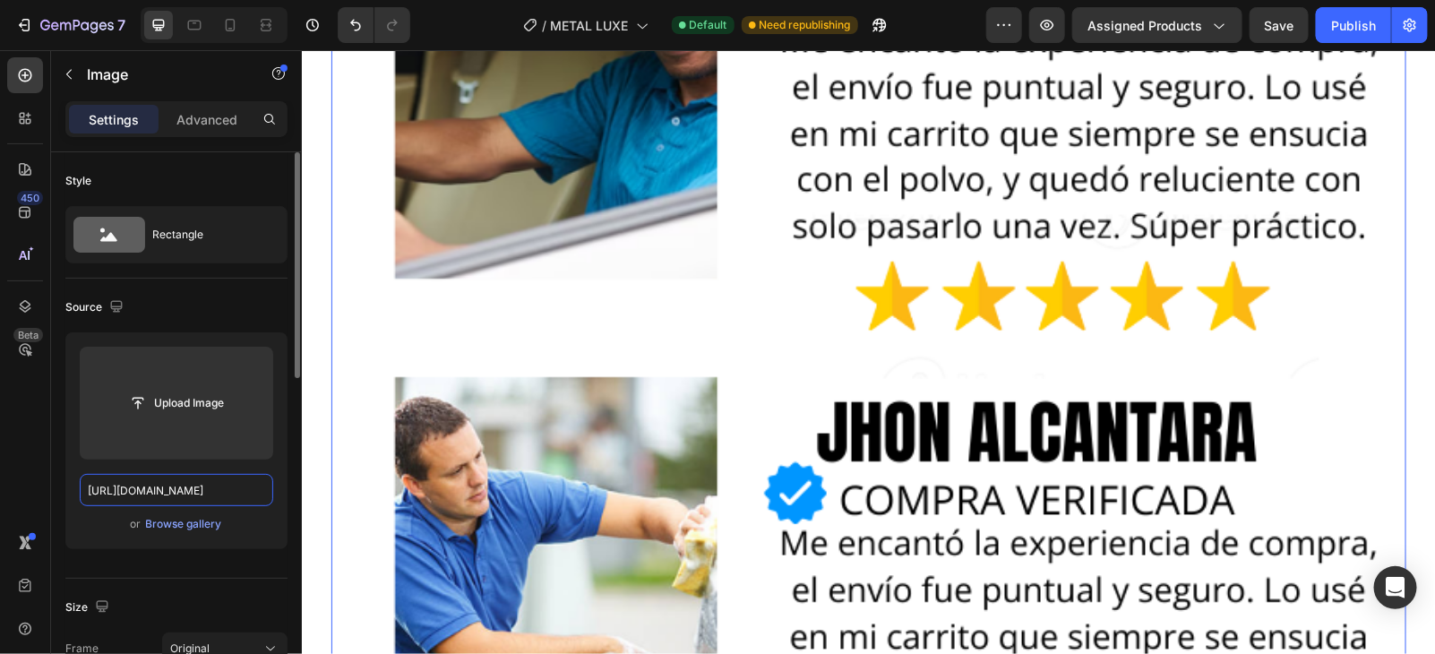
scroll to position [14834, 0]
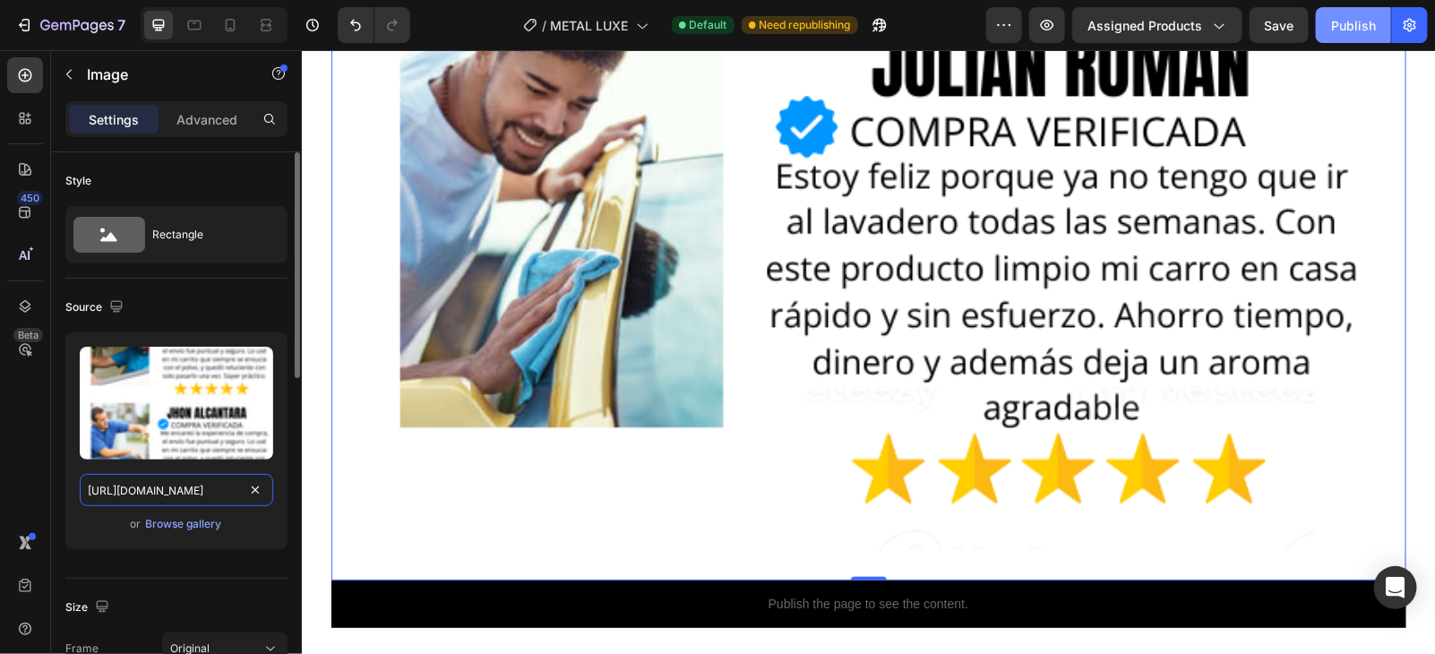
type input "[URL][DOMAIN_NAME]"
click at [1373, 30] on div "Publish" at bounding box center [1353, 25] width 45 height 19
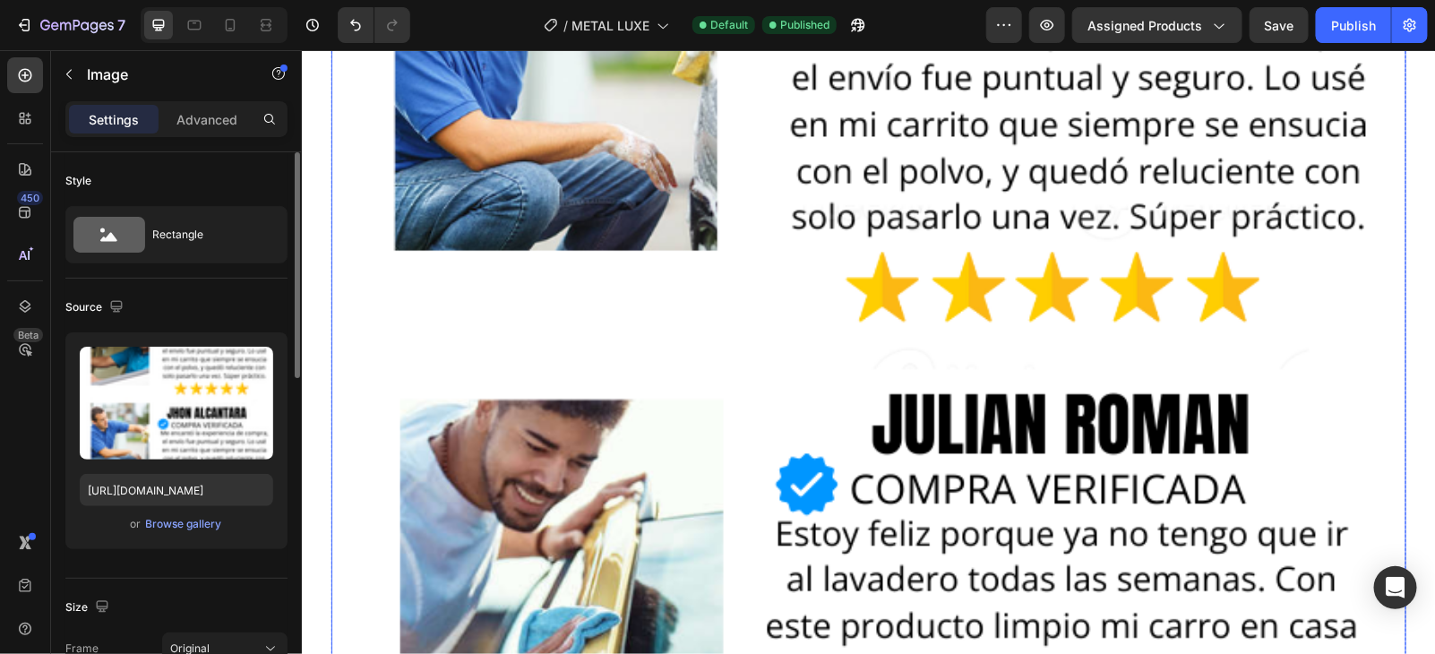
scroll to position [15037, 0]
